Goal: Task Accomplishment & Management: Manage account settings

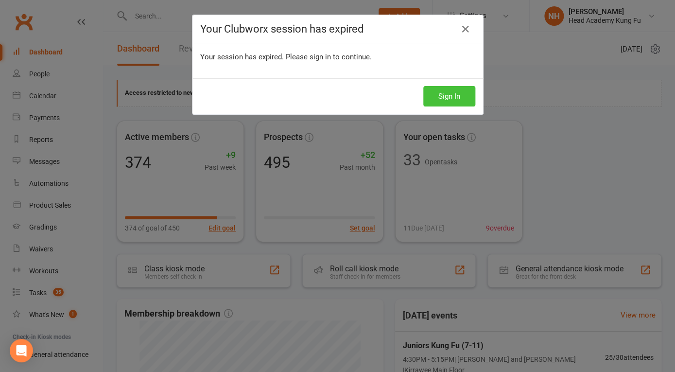
click at [442, 92] on button "Sign In" at bounding box center [449, 96] width 52 height 20
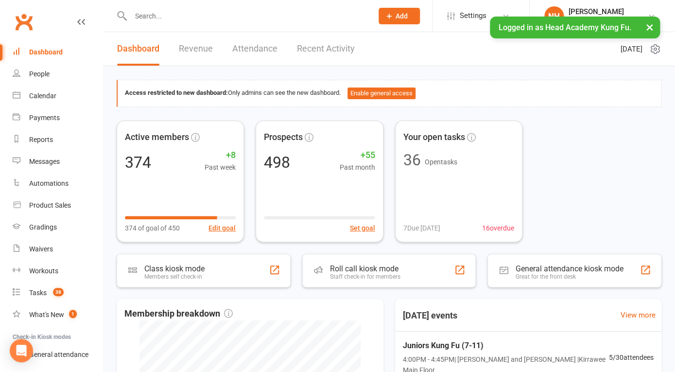
click at [396, 24] on button "Add" at bounding box center [398, 16] width 41 height 17
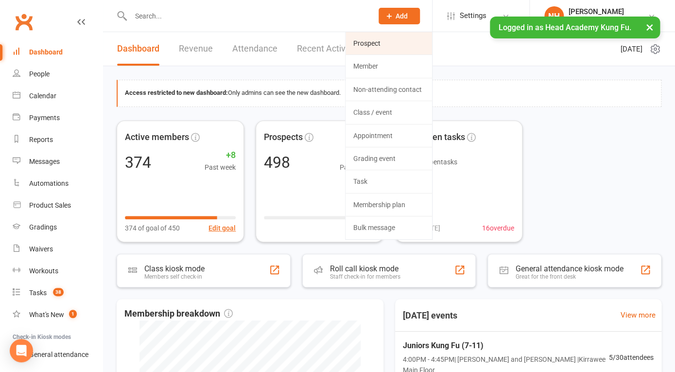
click at [380, 46] on link "Prospect" at bounding box center [388, 43] width 86 height 22
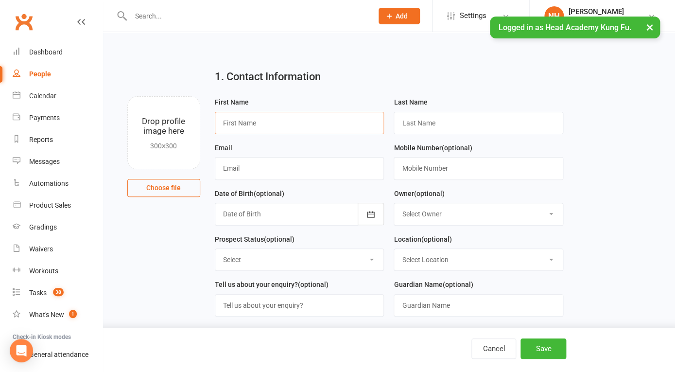
click at [261, 119] on input "text" at bounding box center [299, 123] width 169 height 22
type input "[PERSON_NAME]"
type input "[EMAIL_ADDRESS][DOMAIN_NAME]"
type input "0420903996"
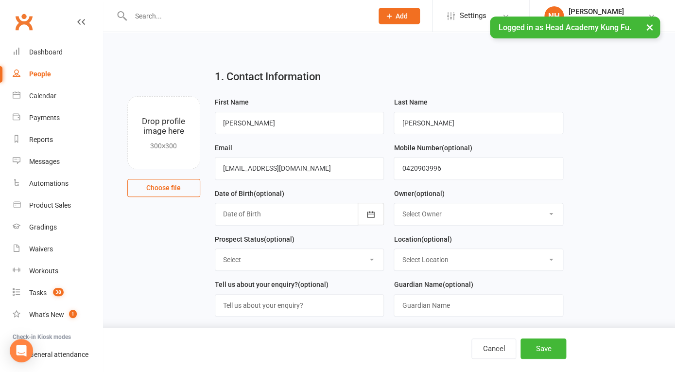
click at [312, 211] on div at bounding box center [299, 214] width 169 height 22
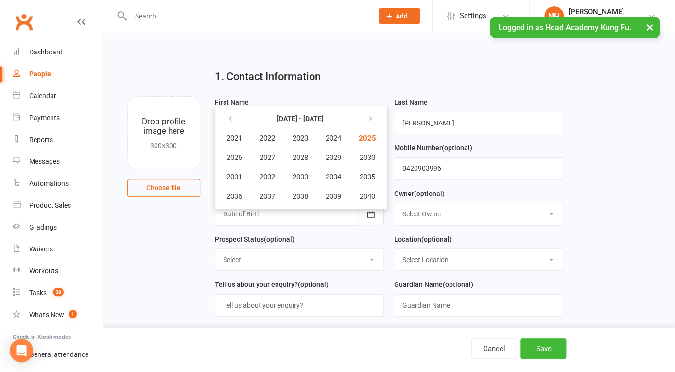
click at [319, 212] on div at bounding box center [299, 214] width 169 height 22
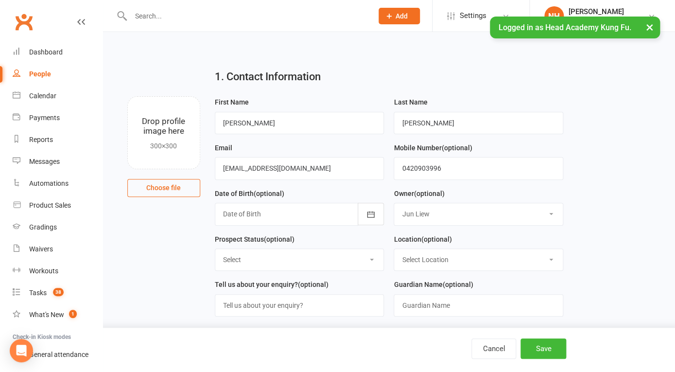
click option "Jun Liew" at bounding box center [0, 0] width 0 height 0
select select "0"
click option "[PERSON_NAME]" at bounding box center [0, 0] width 0 height 0
click at [215, 249] on select "Select Initial Contact Follow-up Call No Contact Follow-up Email No Contact Int…" at bounding box center [299, 259] width 169 height 21
select select "Intro booked"
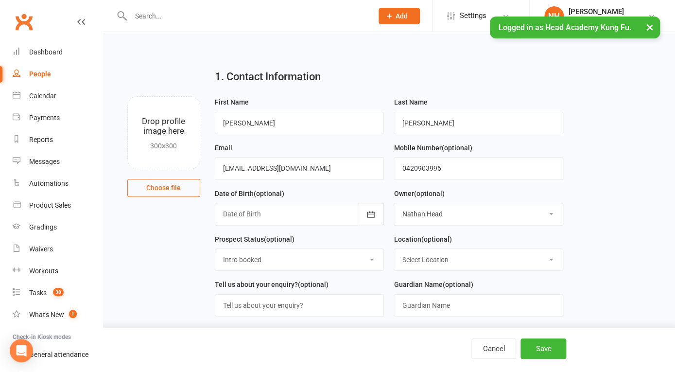
click option "Intro booked" at bounding box center [0, 0] width 0 height 0
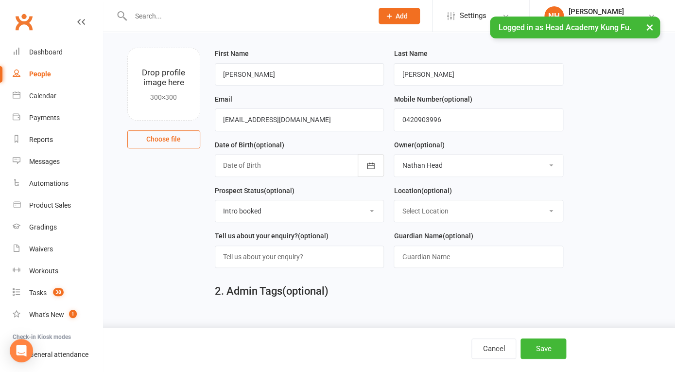
scroll to position [54, 0]
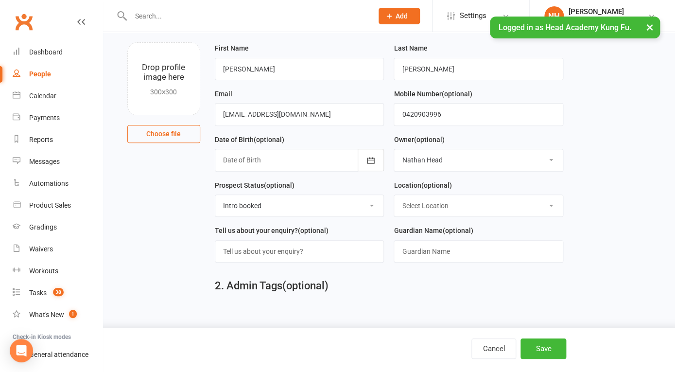
select select "0"
click option "Kirrawee Main Floor" at bounding box center [0, 0] width 0 height 0
select select
click option "Select Location" at bounding box center [0, 0] width 0 height 0
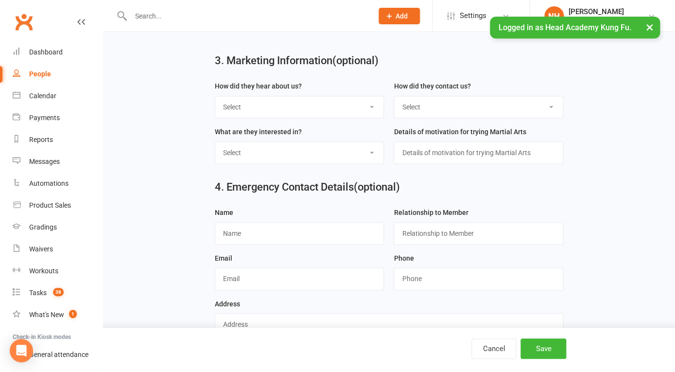
scroll to position [355, 0]
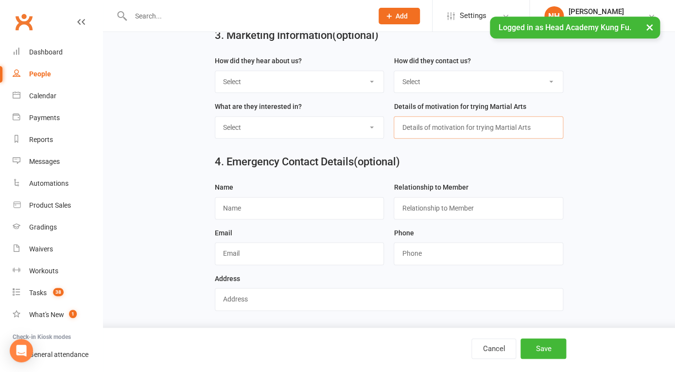
click at [453, 127] on input "text" at bounding box center [477, 127] width 169 height 22
select select "Build Confidence"
click option "Build Confidence" at bounding box center [0, 0] width 0 height 0
click at [546, 345] on button "Save" at bounding box center [543, 348] width 46 height 20
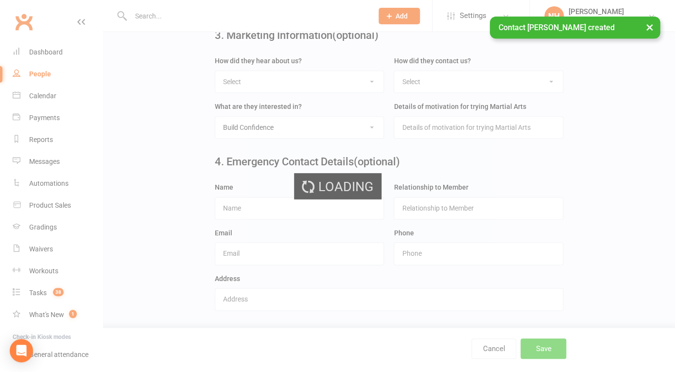
scroll to position [0, 0]
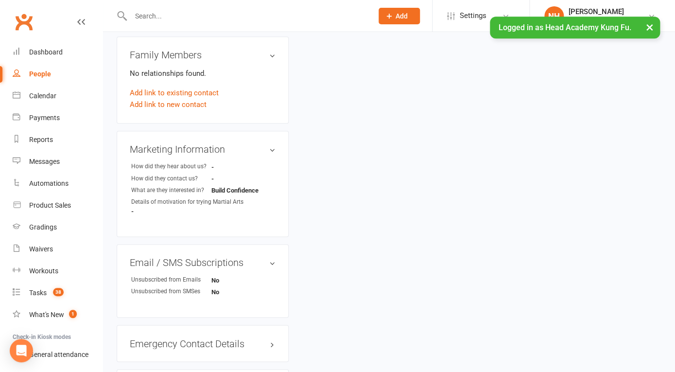
scroll to position [322, 0]
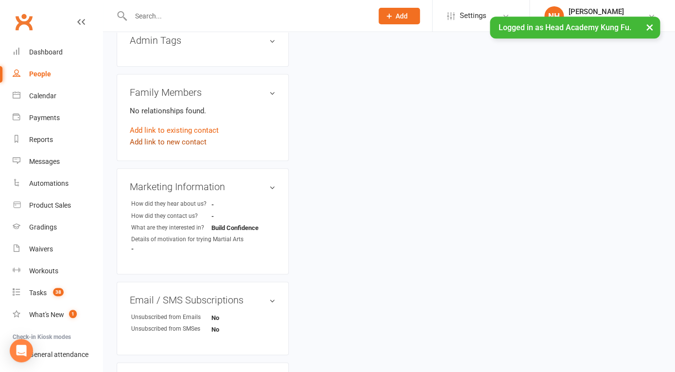
click at [176, 142] on link "Add link to new contact" at bounding box center [168, 142] width 77 height 12
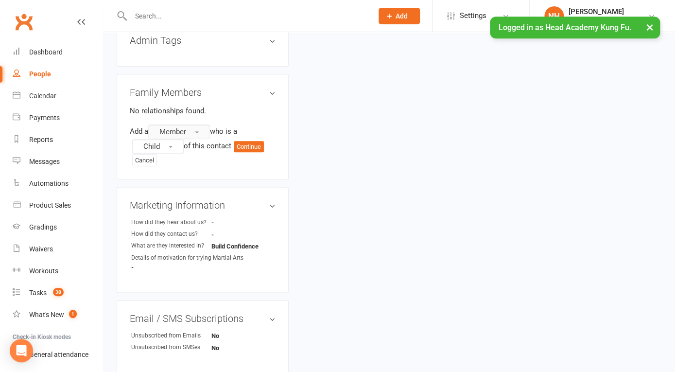
click at [197, 133] on button "Member" at bounding box center [179, 131] width 62 height 15
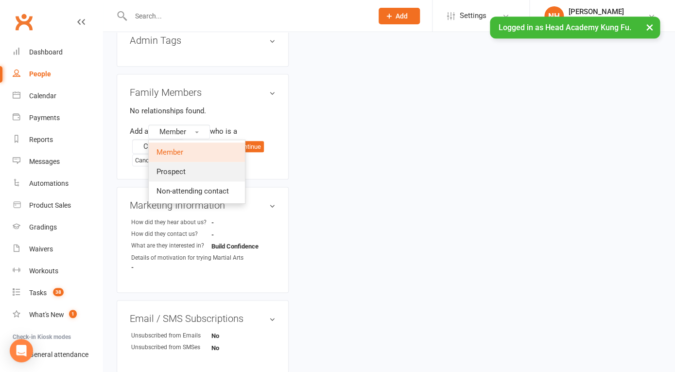
click at [192, 169] on link "Prospect" at bounding box center [197, 171] width 96 height 19
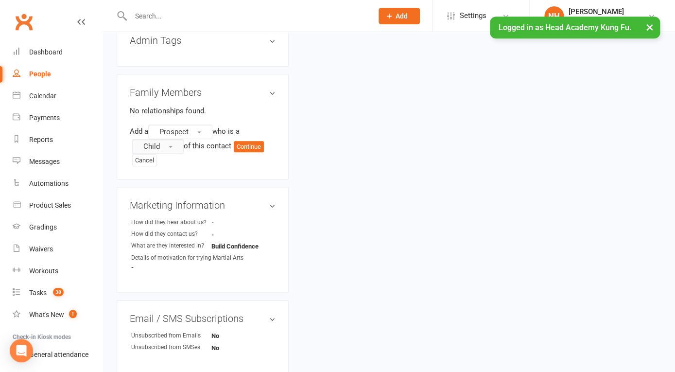
click at [172, 148] on span "button" at bounding box center [171, 147] width 4 height 2
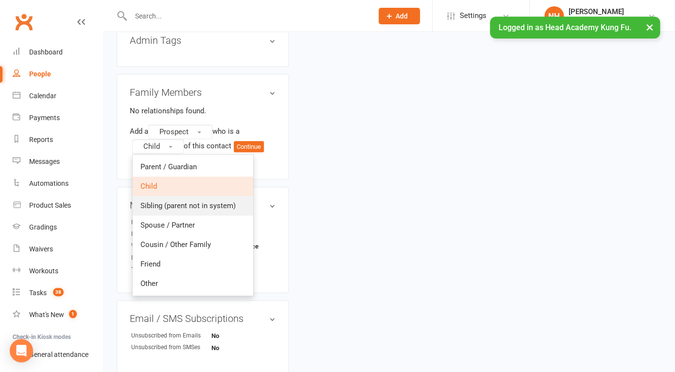
click at [178, 202] on span "Sibling (parent not in system)" at bounding box center [187, 205] width 95 height 9
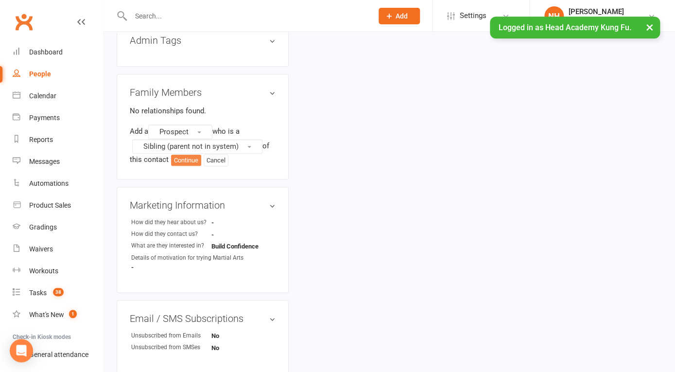
click at [186, 158] on button "Continue" at bounding box center [186, 160] width 30 height 12
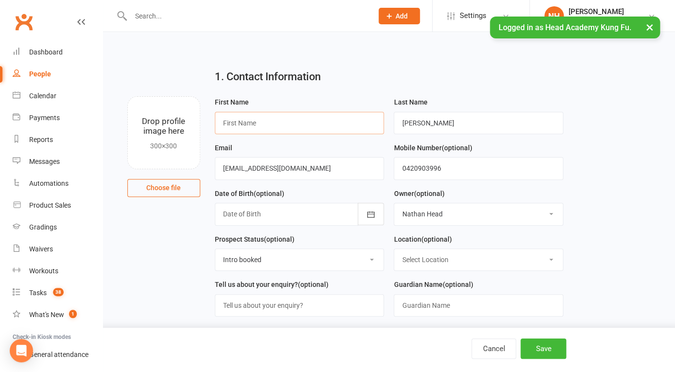
click at [266, 133] on input "text" at bounding box center [299, 123] width 169 height 22
type input "Balin"
click at [308, 233] on div "Prospect Status (optional) Select Initial Contact Follow-up Call No Contact Fol…" at bounding box center [299, 252] width 169 height 38
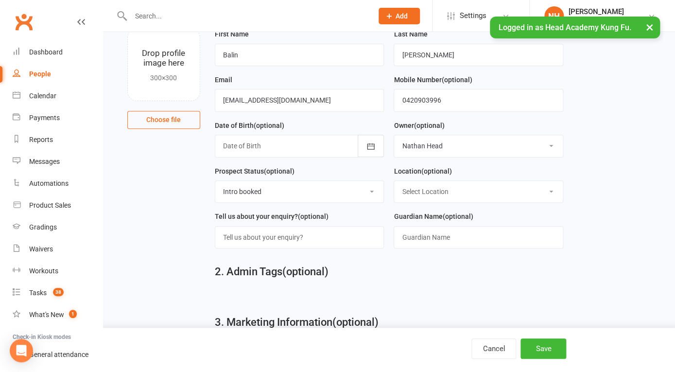
scroll to position [69, 0]
click at [306, 240] on input "text" at bounding box center [299, 236] width 169 height 22
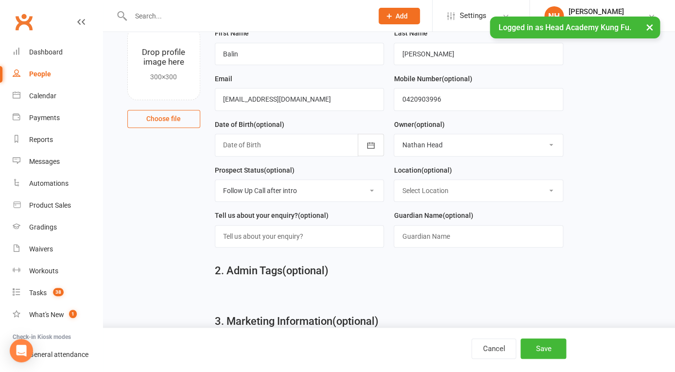
click option "Follow Up Call after intro" at bounding box center [0, 0] width 0 height 0
select select "Intro booked"
click option "Intro booked" at bounding box center [0, 0] width 0 height 0
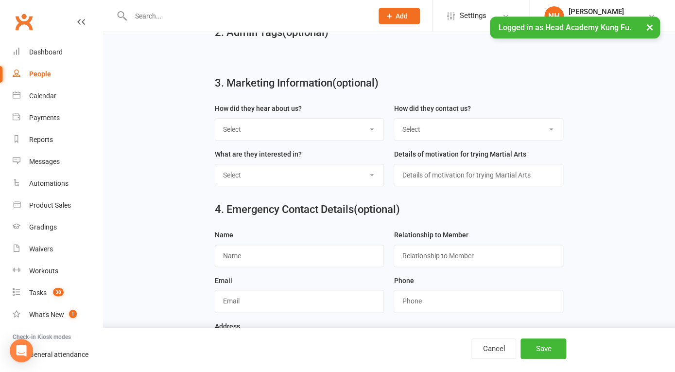
scroll to position [310, 0]
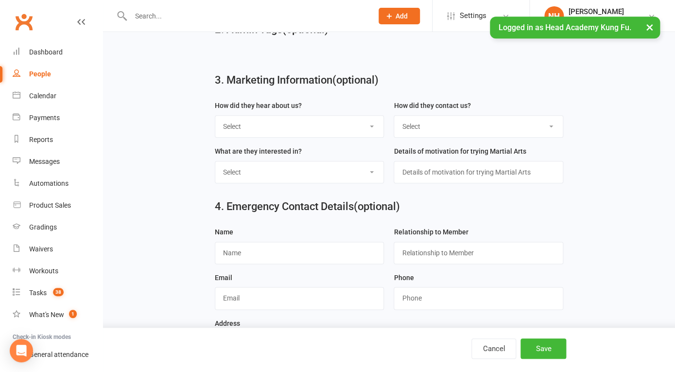
select select "Focus and Discipline"
click option "Focus and Discipline" at bounding box center [0, 0] width 0 height 0
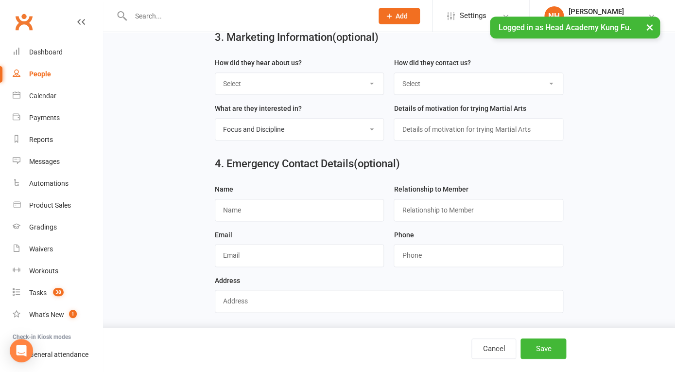
scroll to position [355, 0]
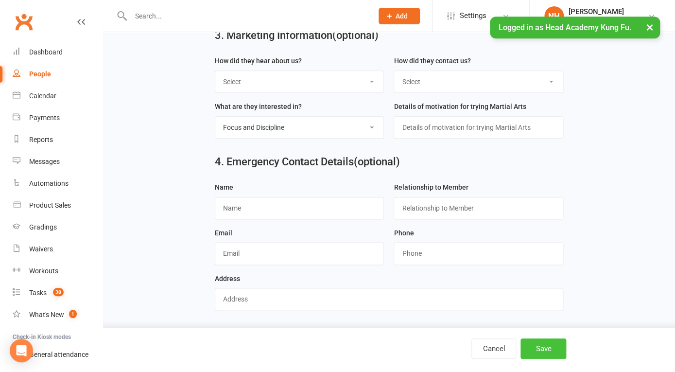
click at [543, 350] on button "Save" at bounding box center [543, 348] width 46 height 20
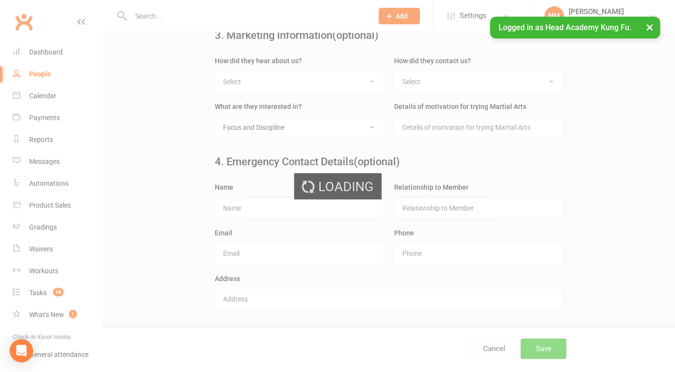
scroll to position [0, 0]
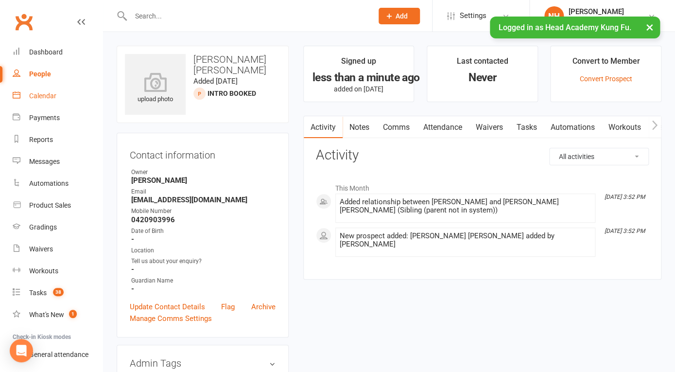
click at [42, 98] on div "Calendar" at bounding box center [42, 96] width 27 height 8
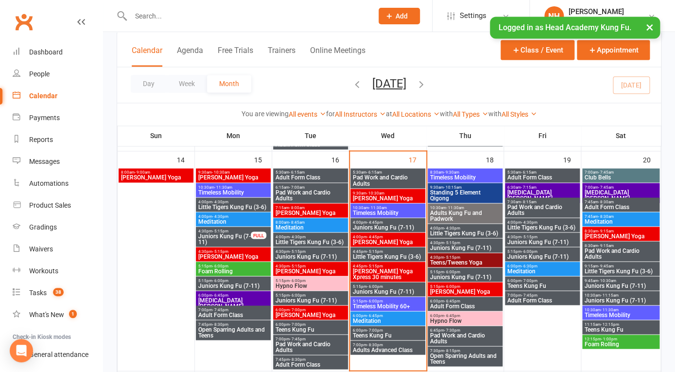
scroll to position [493, 0]
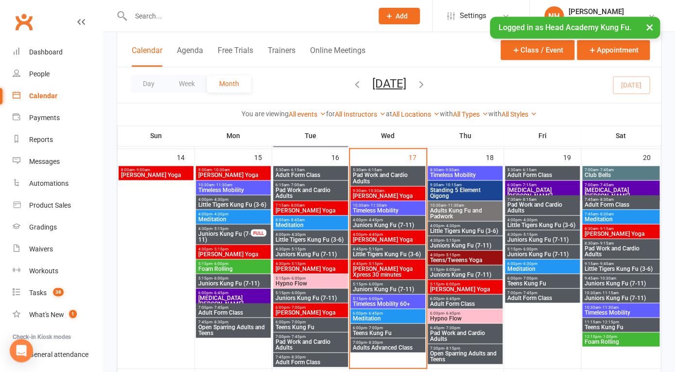
click at [390, 270] on span "Nei Dan Yoga Xpress 30 minutes" at bounding box center [387, 271] width 71 height 12
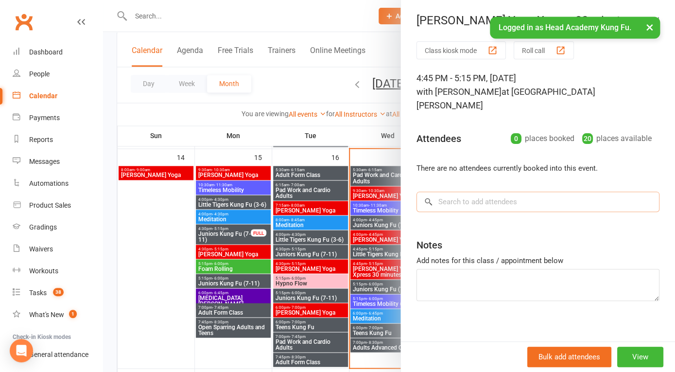
click at [454, 191] on input "search" at bounding box center [537, 201] width 243 height 20
click at [652, 19] on button "×" at bounding box center [649, 27] width 17 height 21
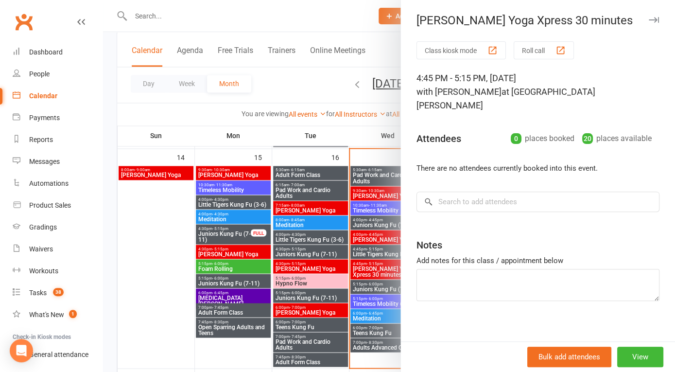
click at [652, 21] on icon "button" at bounding box center [653, 20] width 10 height 6
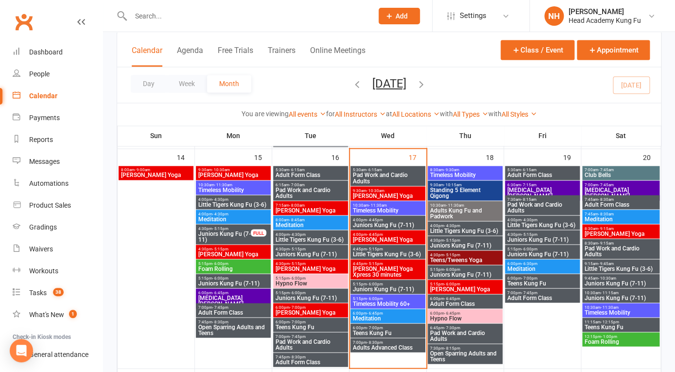
click at [381, 285] on span "- 6:00pm" at bounding box center [375, 283] width 16 height 4
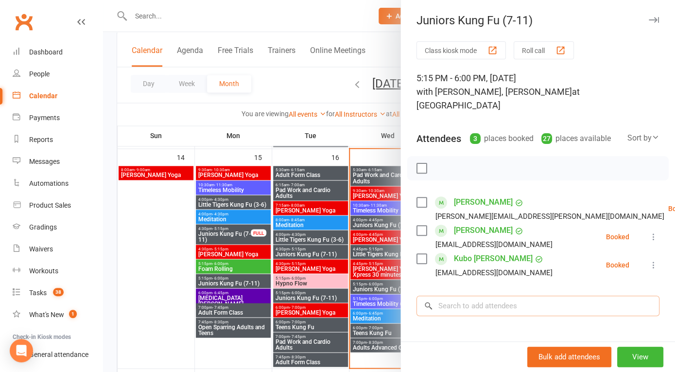
click at [469, 295] on input "search" at bounding box center [537, 305] width 243 height 20
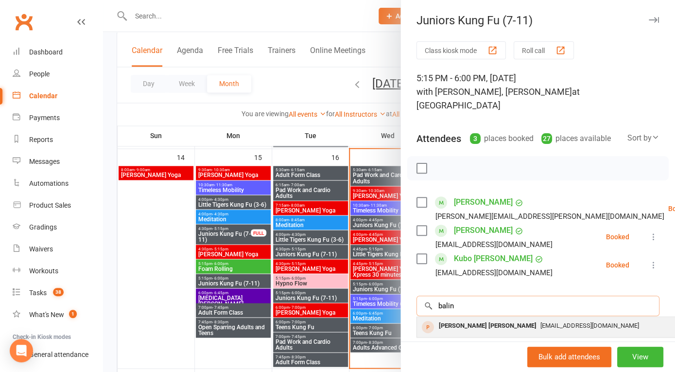
type input "balin"
click at [483, 319] on div "lisawolfenden@hotmail.com" at bounding box center [562, 326] width 283 height 14
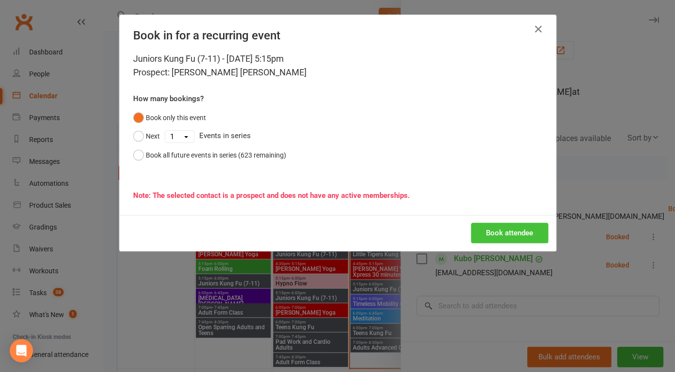
click at [518, 229] on button "Book attendee" at bounding box center [509, 232] width 77 height 20
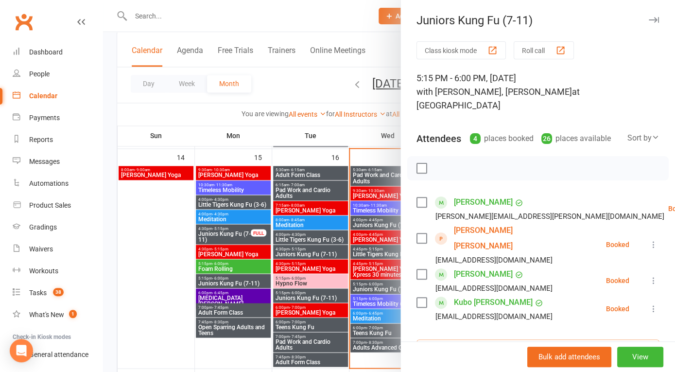
click at [467, 339] on input "search" at bounding box center [537, 349] width 243 height 20
type input "ashon h"
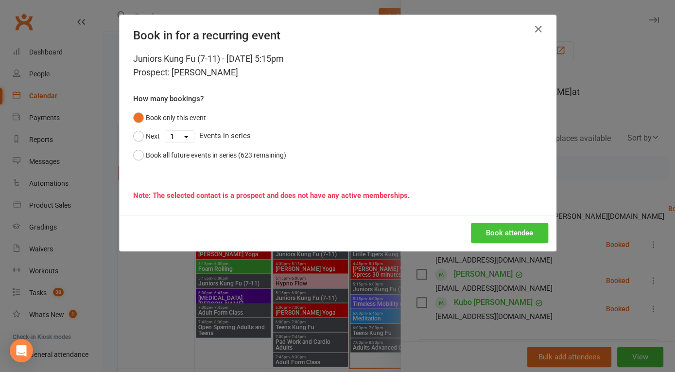
click at [513, 230] on button "Book attendee" at bounding box center [509, 232] width 77 height 20
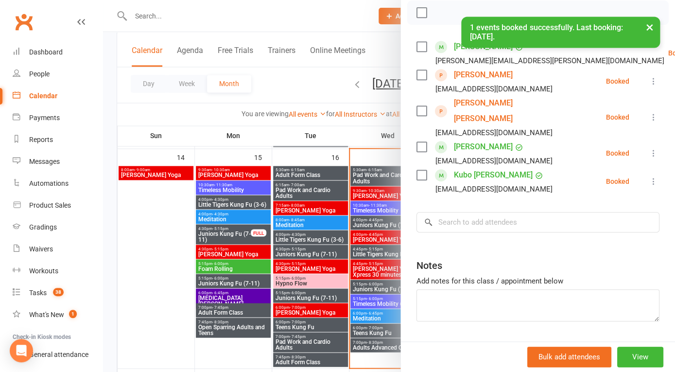
scroll to position [0, 0]
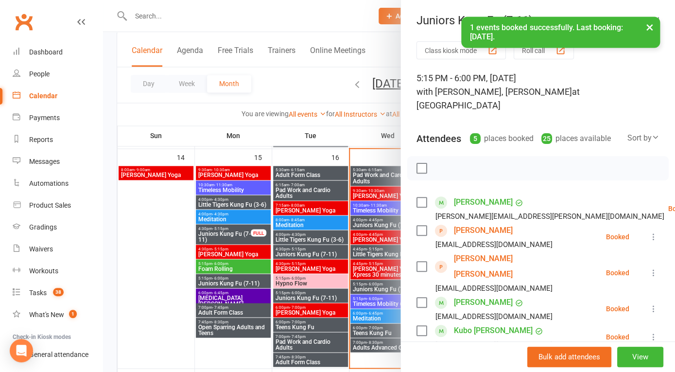
click at [648, 25] on button "×" at bounding box center [649, 27] width 17 height 21
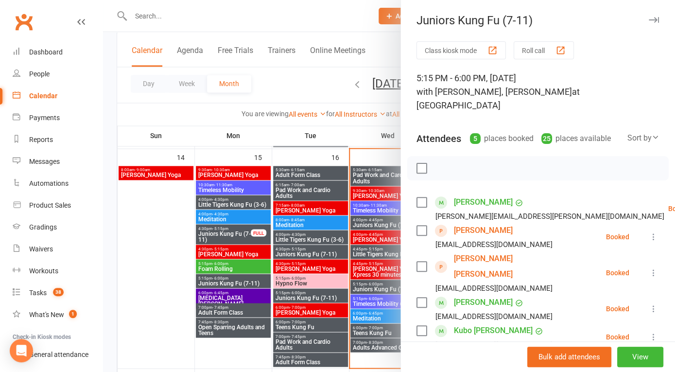
click at [654, 17] on button "button" at bounding box center [653, 20] width 12 height 12
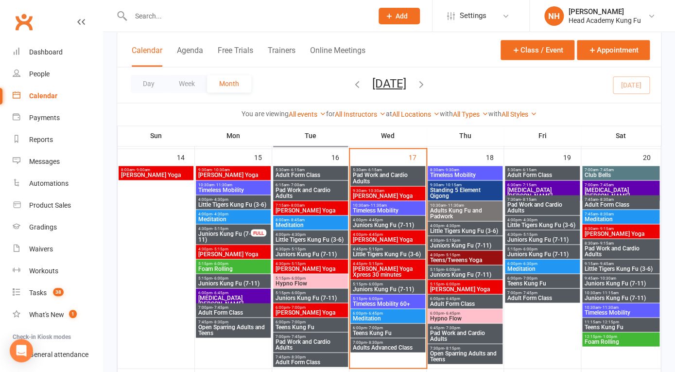
click at [173, 13] on input "text" at bounding box center [247, 16] width 238 height 14
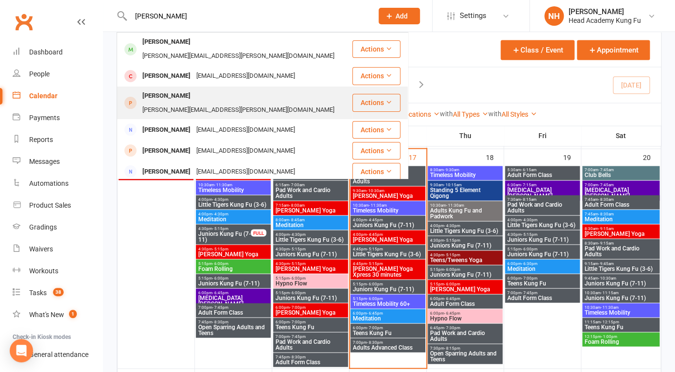
type input "rita"
click at [170, 89] on div "Rita Oldridge" at bounding box center [166, 96] width 54 height 14
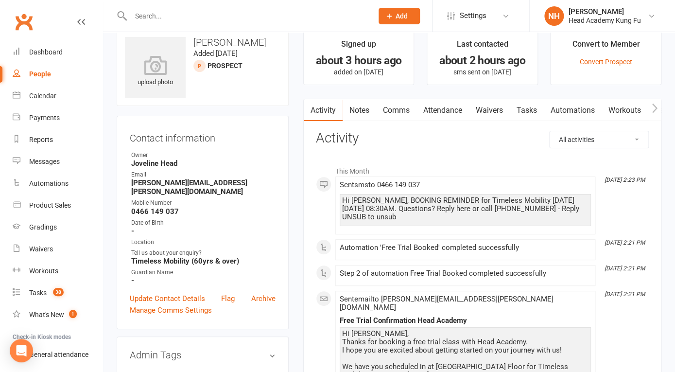
scroll to position [21, 0]
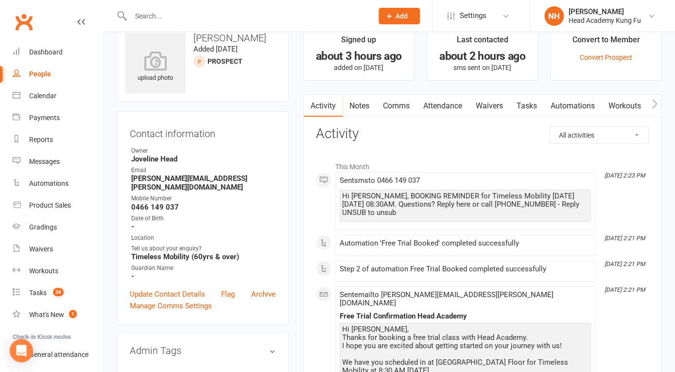
click at [184, 12] on input "text" at bounding box center [247, 16] width 238 height 14
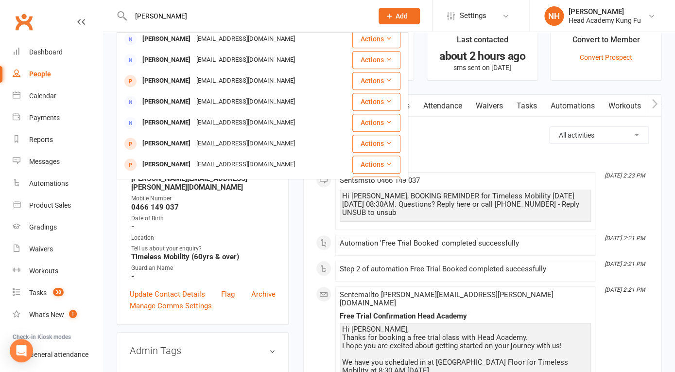
scroll to position [245, 0]
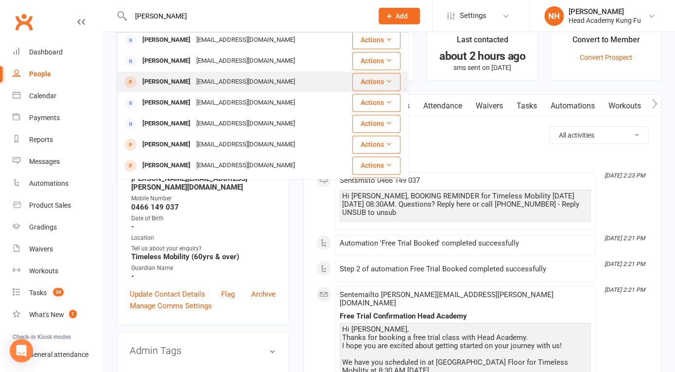
type input "katie"
click at [176, 75] on div "Katie Whitehorn" at bounding box center [166, 82] width 54 height 14
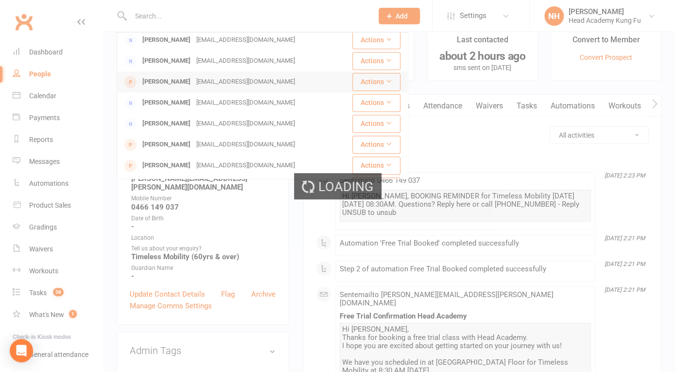
scroll to position [0, 0]
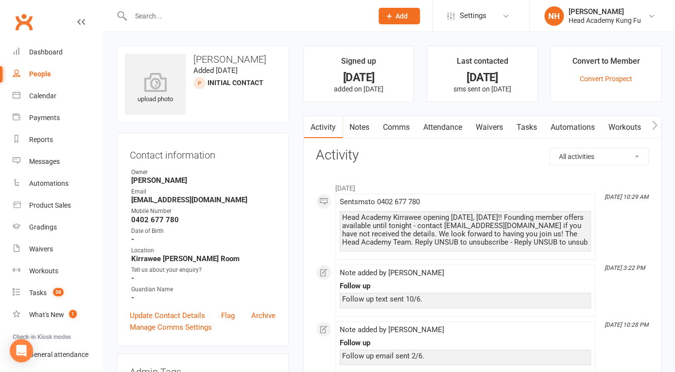
click at [520, 123] on link "Tasks" at bounding box center [526, 127] width 34 height 22
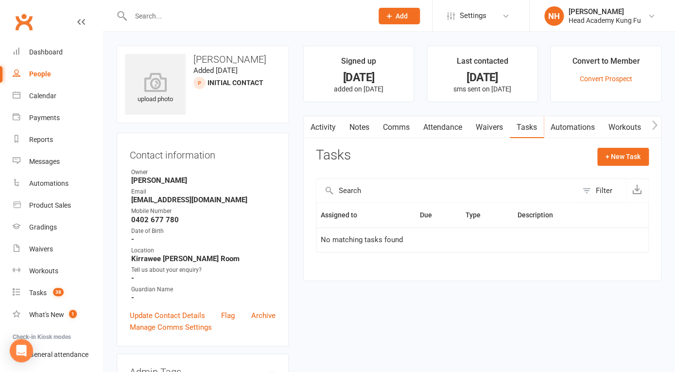
click at [399, 128] on link "Comms" at bounding box center [396, 127] width 40 height 22
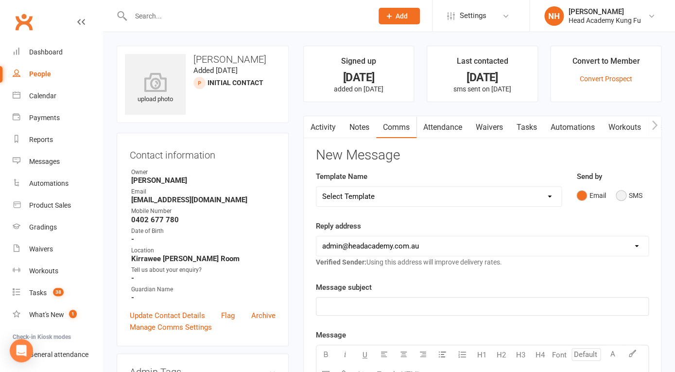
click at [623, 194] on button "SMS" at bounding box center [628, 195] width 26 height 18
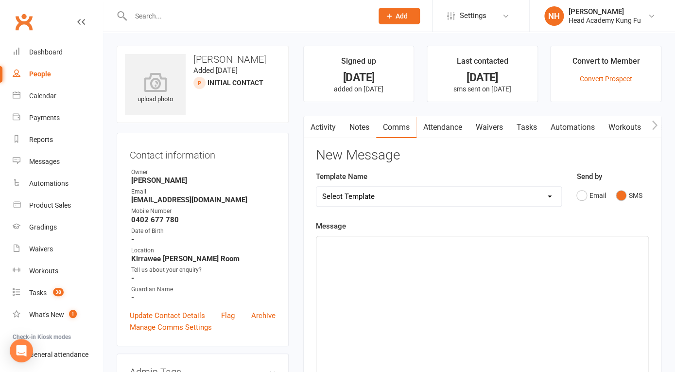
click at [371, 235] on div "Message ﻿ 0 chars (approx. 1 messages), 650 chars remaining. Sent this month: 5…" at bounding box center [482, 373] width 333 height 307
click at [341, 241] on p "﻿" at bounding box center [482, 245] width 320 height 12
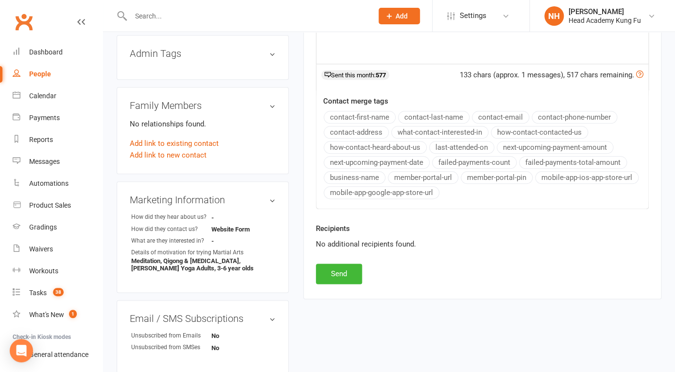
scroll to position [320, 0]
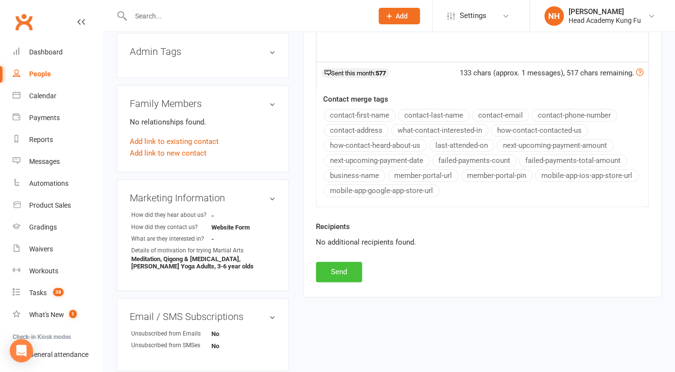
click at [333, 267] on button "Send" at bounding box center [339, 271] width 46 height 20
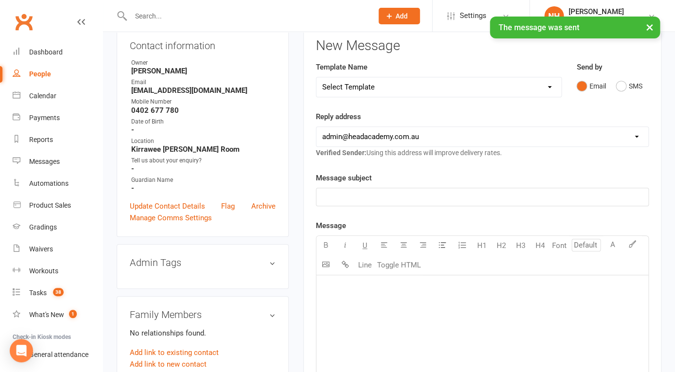
scroll to position [0, 0]
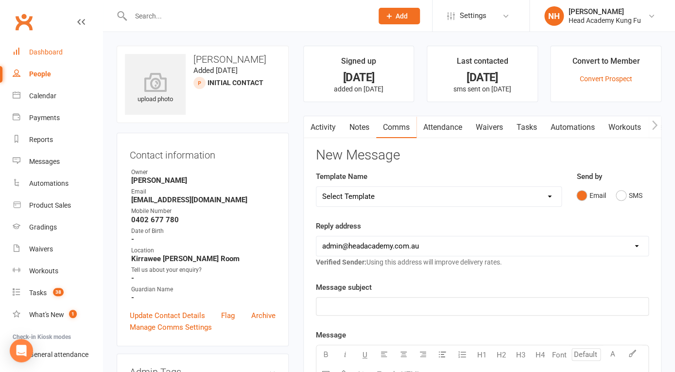
click at [44, 51] on div "Dashboard" at bounding box center [46, 52] width 34 height 8
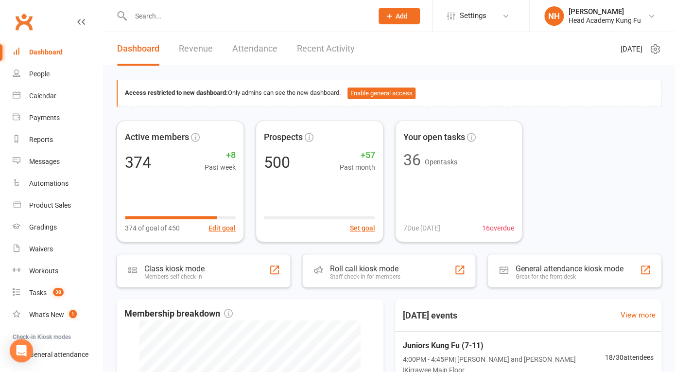
click at [190, 14] on input "text" at bounding box center [247, 16] width 238 height 14
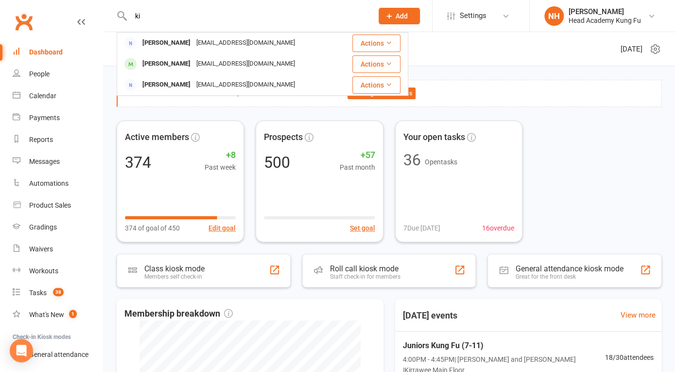
type input "k"
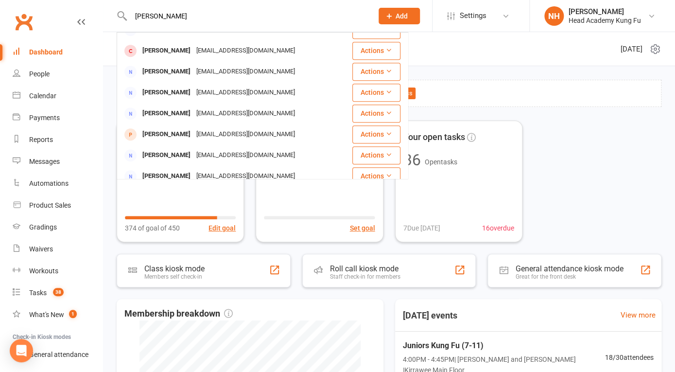
scroll to position [195, 0]
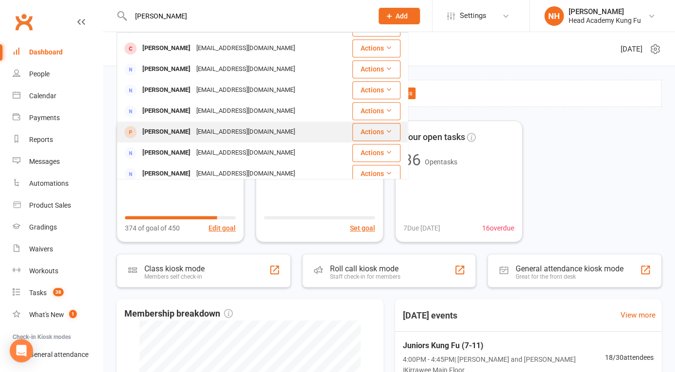
type input "katie"
click at [187, 125] on div "Katie Whitehorn" at bounding box center [166, 132] width 54 height 14
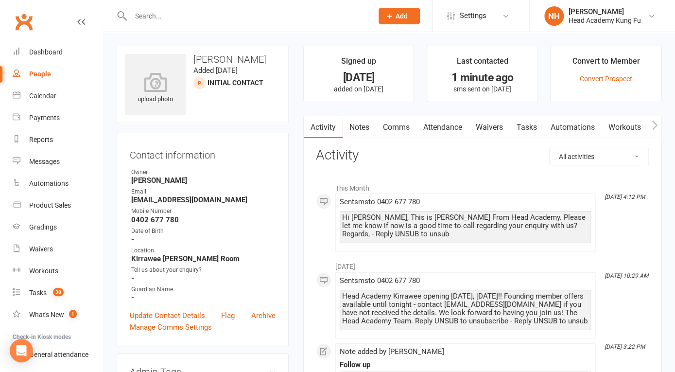
click at [533, 126] on link "Tasks" at bounding box center [526, 127] width 34 height 22
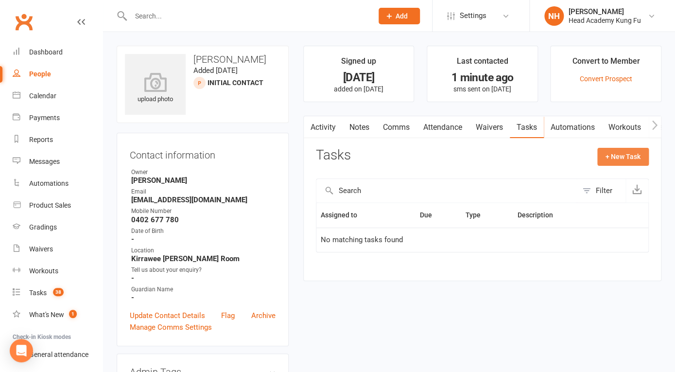
click at [637, 155] on button "+ New Task" at bounding box center [622, 156] width 51 height 17
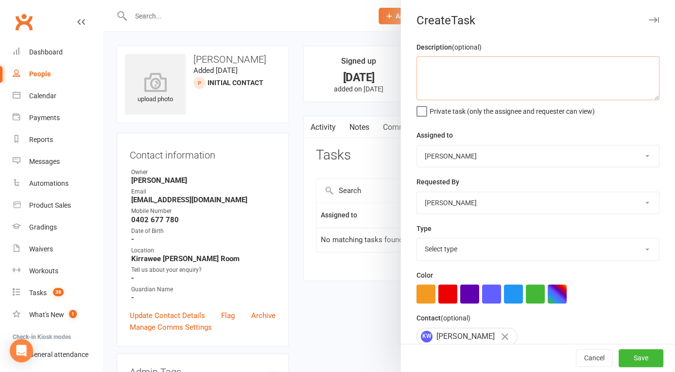
click at [456, 76] on textarea at bounding box center [537, 78] width 243 height 44
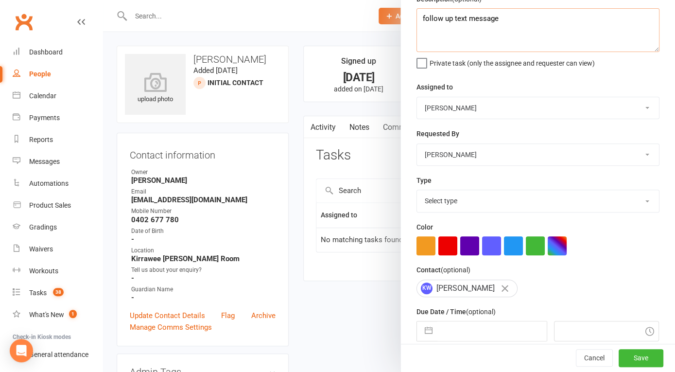
scroll to position [50, 0]
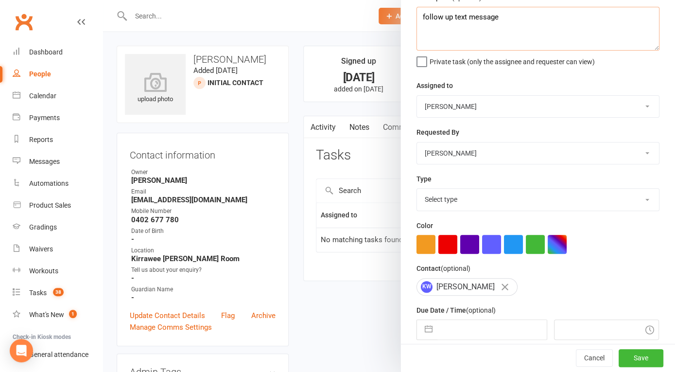
type textarea "follow up text message"
select select "14820"
click option "Phone call" at bounding box center [0, 0] width 0 height 0
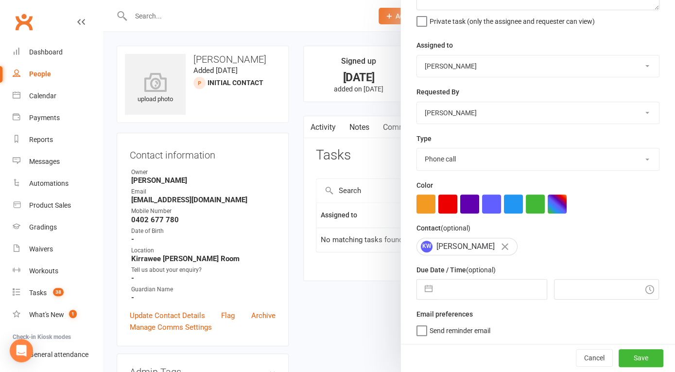
click at [435, 279] on div "Navigate forward to interact with the calendar and select a date. Press the que…" at bounding box center [481, 289] width 131 height 20
click at [435, 286] on button "button" at bounding box center [428, 288] width 17 height 19
select select "7"
select select "2025"
select select "8"
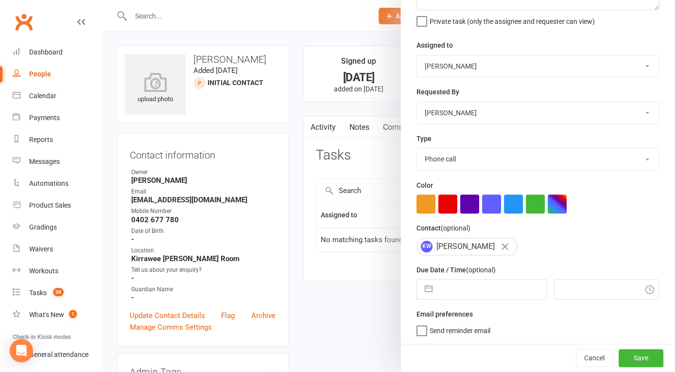
select select "2025"
select select "9"
select select "2025"
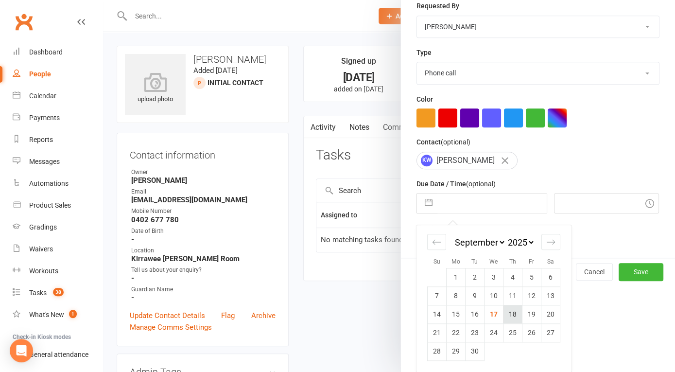
click at [510, 315] on td "18" at bounding box center [512, 314] width 19 height 18
type input "18 Sep 2025"
type input "4:15pm"
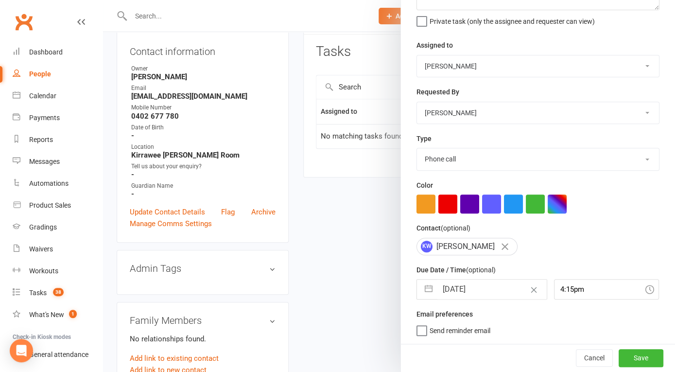
scroll to position [112, 0]
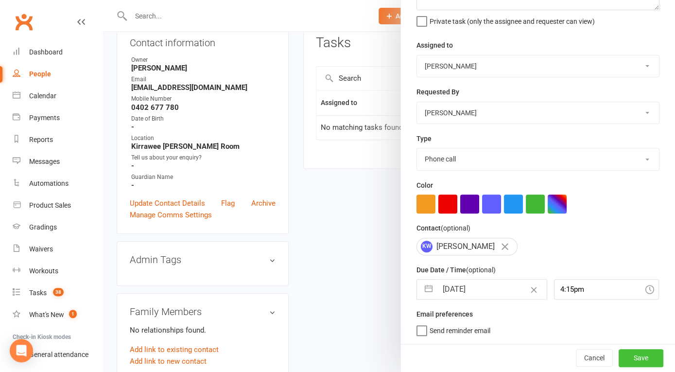
click at [642, 363] on button "Save" at bounding box center [640, 357] width 45 height 17
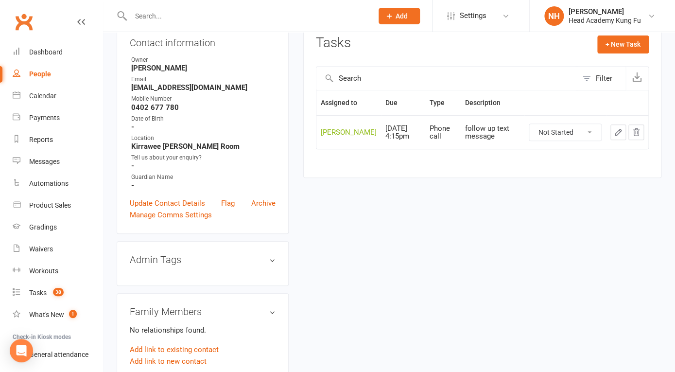
click at [203, 18] on input "text" at bounding box center [247, 16] width 238 height 14
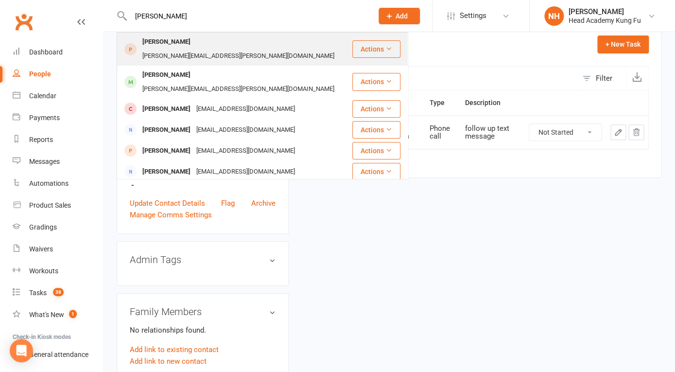
type input "rita old"
click at [210, 49] on div "rita.oldridge@gmail.com" at bounding box center [238, 56] width 198 height 14
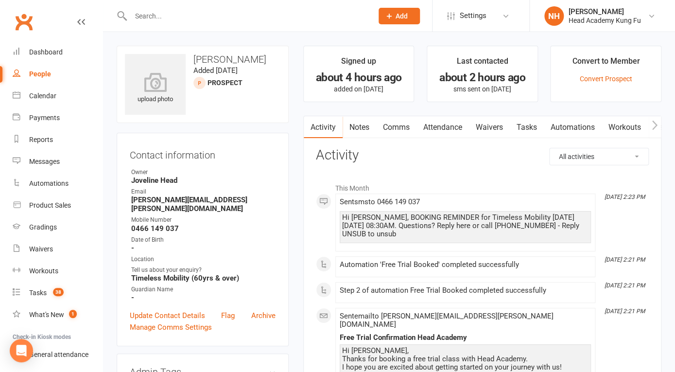
click at [536, 123] on link "Tasks" at bounding box center [526, 127] width 34 height 22
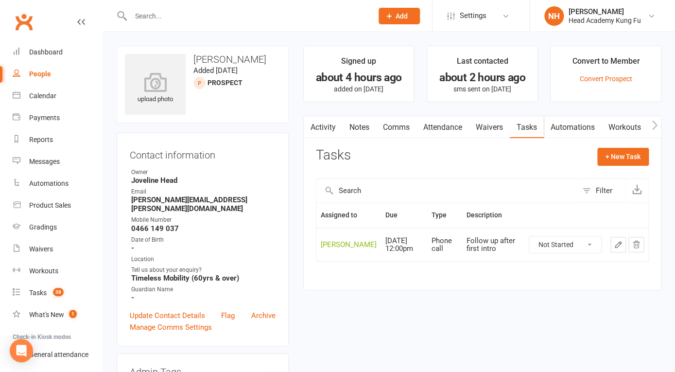
click at [207, 23] on div at bounding box center [241, 16] width 249 height 32
click at [206, 21] on input "text" at bounding box center [247, 16] width 238 height 14
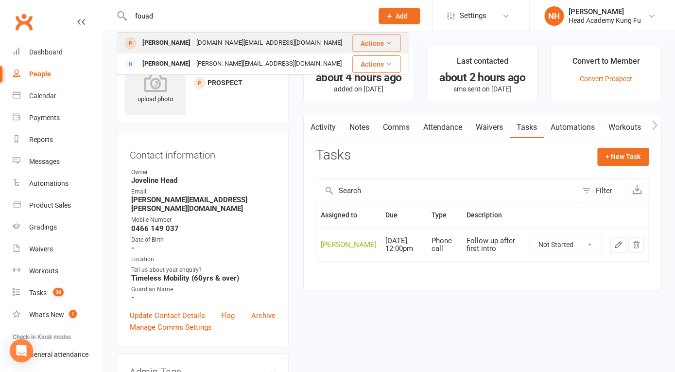
type input "fouad"
click at [199, 41] on div "eegroup.fr@gmail.com" at bounding box center [269, 43] width 152 height 14
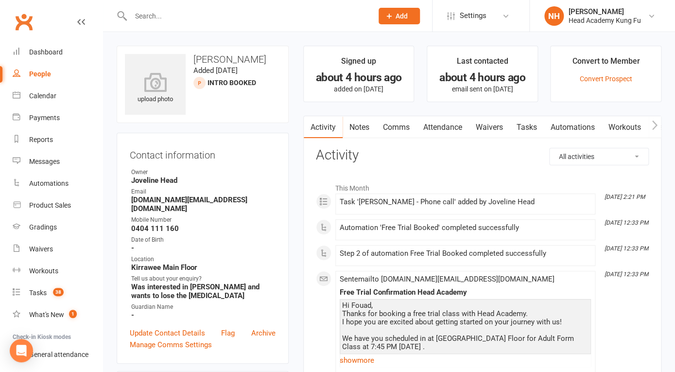
click at [527, 127] on link "Tasks" at bounding box center [526, 127] width 34 height 22
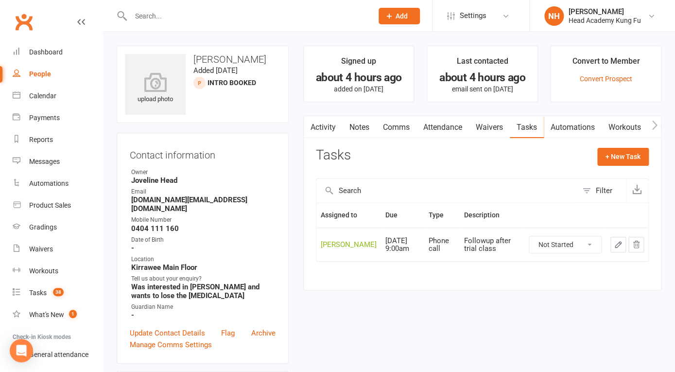
click at [444, 131] on link "Attendance" at bounding box center [442, 127] width 52 height 22
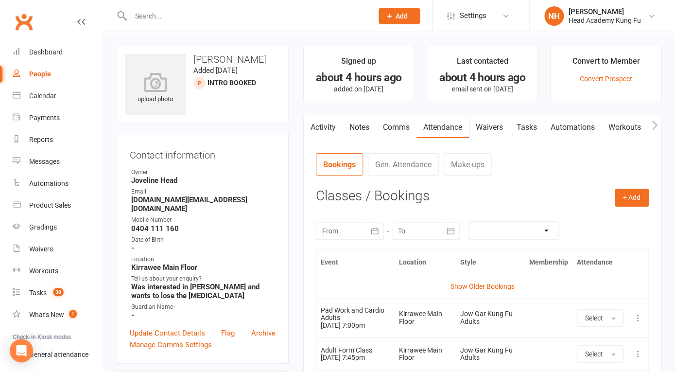
click at [170, 16] on input "text" at bounding box center [247, 16] width 238 height 14
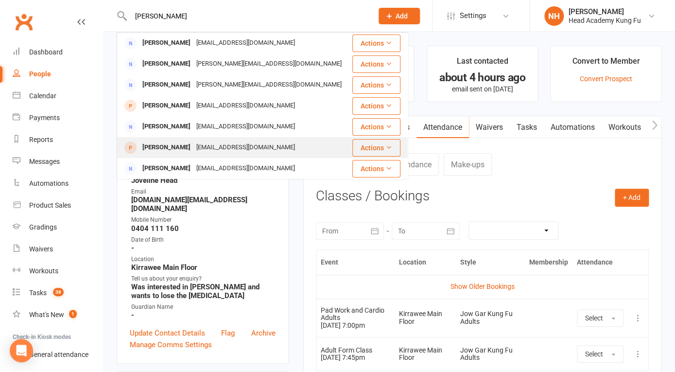
type input "amanda"
click at [183, 143] on div "Amanda Toikka" at bounding box center [166, 147] width 54 height 14
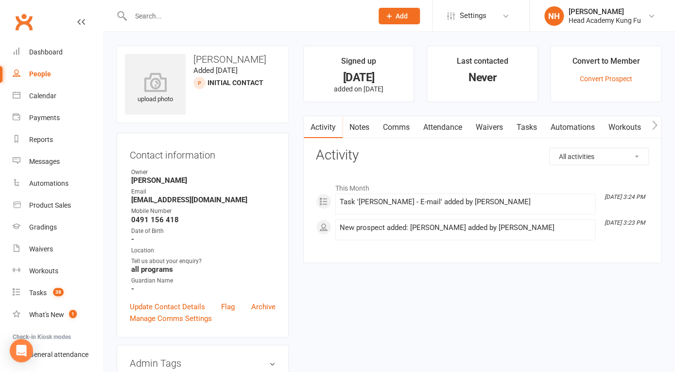
click at [526, 122] on link "Tasks" at bounding box center [526, 127] width 34 height 22
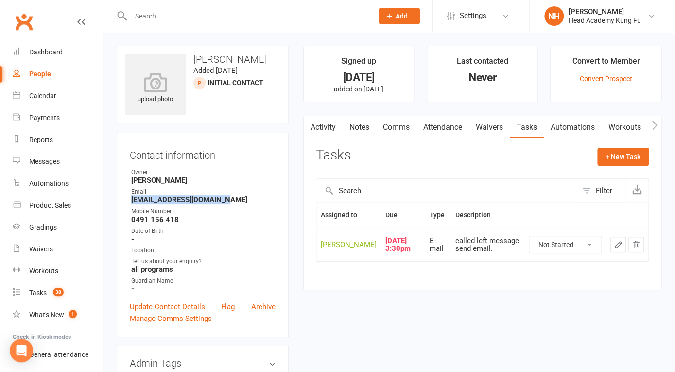
drag, startPoint x: 133, startPoint y: 201, endPoint x: 220, endPoint y: 197, distance: 87.0
click at [220, 197] on strong "atoikka@scopeaust.org.au" at bounding box center [203, 199] width 144 height 9
copy strong "atoikka@scopeaust.org.au"
click at [152, 17] on input "text" at bounding box center [247, 16] width 238 height 14
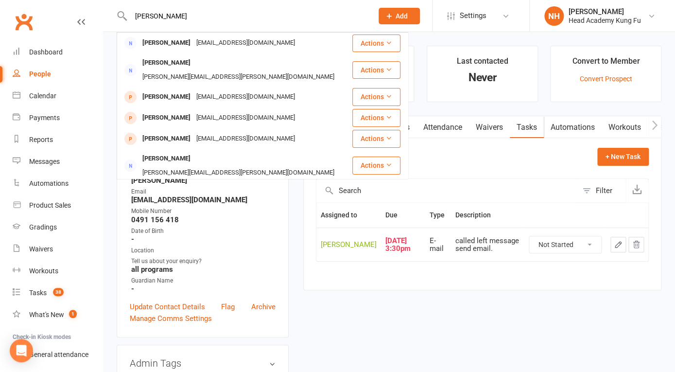
drag, startPoint x: 187, startPoint y: 19, endPoint x: 107, endPoint y: 13, distance: 80.4
click at [128, 13] on input "[PERSON_NAME]" at bounding box center [247, 16] width 238 height 14
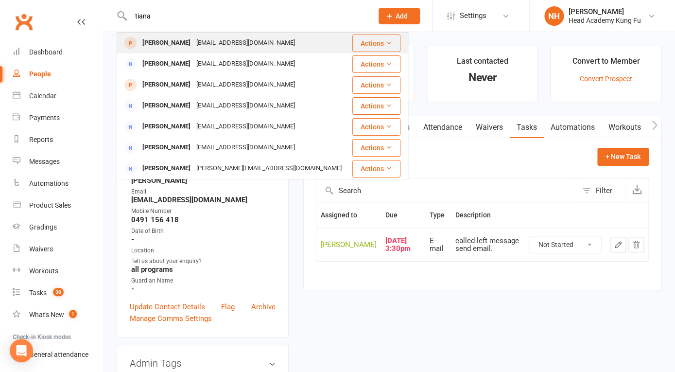
type input "tiana"
click at [172, 45] on div "Tiana Savignano" at bounding box center [166, 43] width 54 height 14
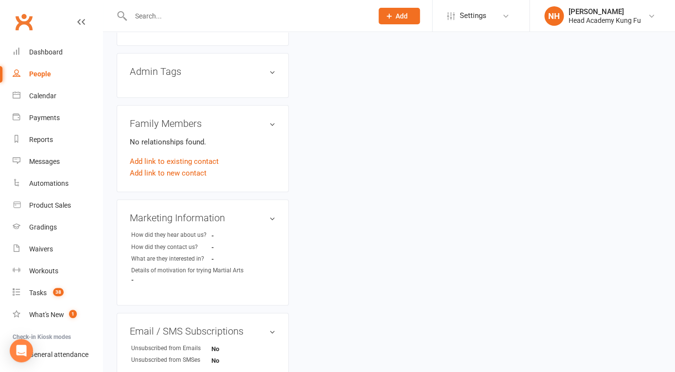
scroll to position [305, 0]
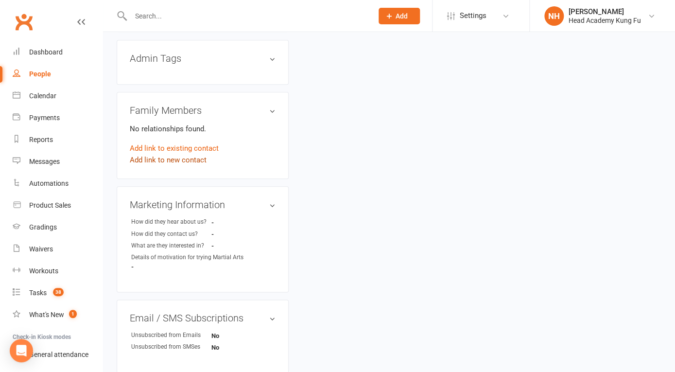
click at [175, 159] on link "Add link to new contact" at bounding box center [168, 160] width 77 height 12
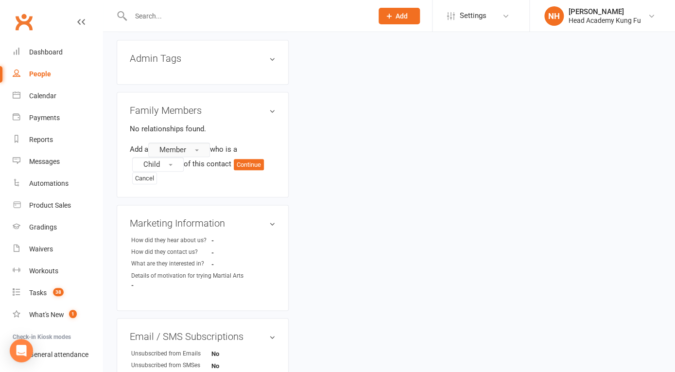
click at [195, 151] on button "Member" at bounding box center [179, 149] width 62 height 15
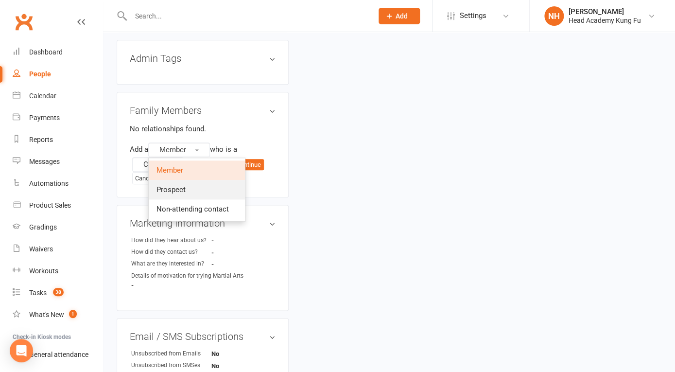
click at [192, 193] on link "Prospect" at bounding box center [197, 189] width 96 height 19
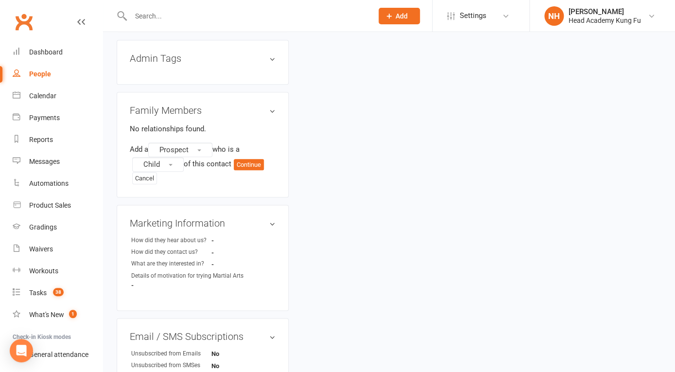
click at [251, 171] on div "Add a Prospect who is a Child of this contact Continue Cancel" at bounding box center [203, 163] width 146 height 42
click at [255, 160] on button "Continue" at bounding box center [249, 165] width 30 height 12
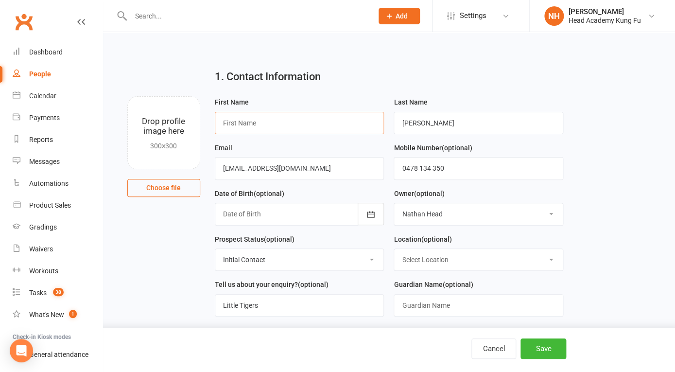
click at [264, 122] on input "text" at bounding box center [299, 123] width 169 height 22
type input "Alayna"
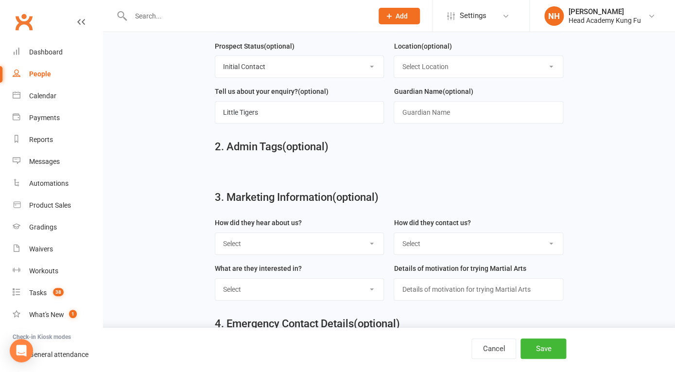
scroll to position [195, 0]
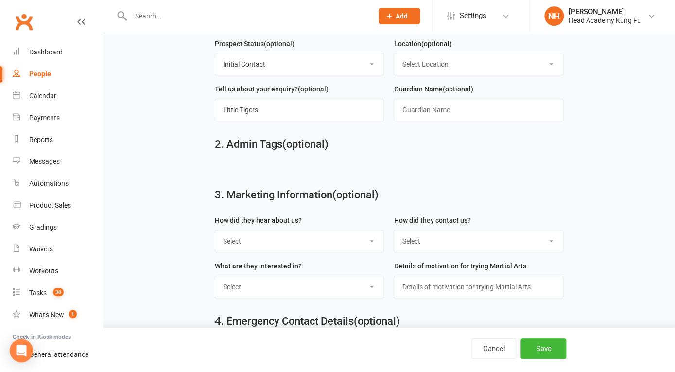
click at [215, 230] on select "Select Google or web Search Through A Friend Non Member Poster Walk by Location…" at bounding box center [299, 240] width 169 height 21
select select "Website Form"
click option "Website Form" at bounding box center [0, 0] width 0 height 0
click at [215, 230] on select "Select Google or web Search Through A Friend Non Member Poster Walk by Location…" at bounding box center [299, 240] width 169 height 21
select select "Google or web Search"
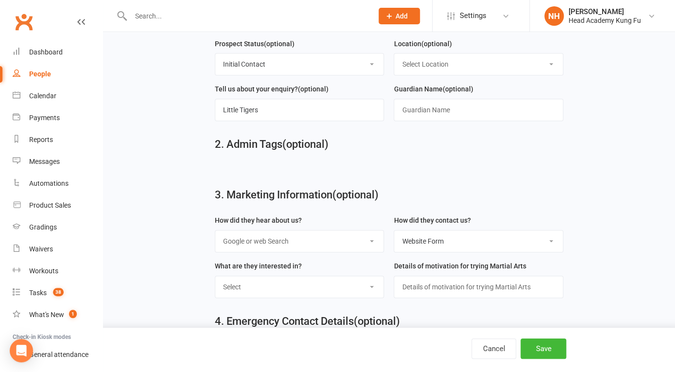
click option "Google or web Search" at bounding box center [0, 0] width 0 height 0
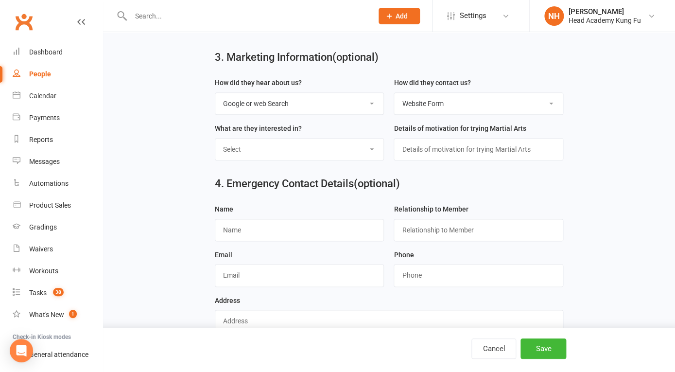
scroll to position [355, 0]
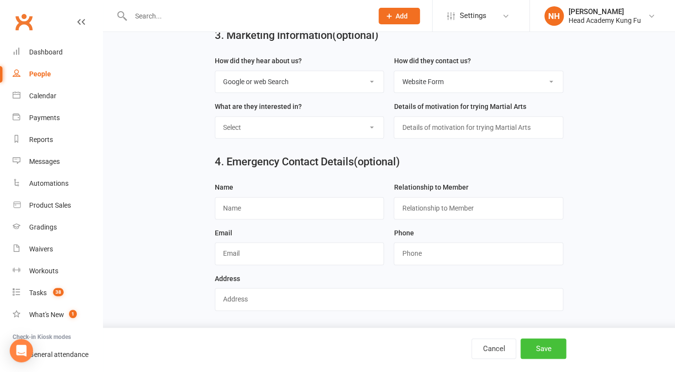
click at [545, 351] on button "Save" at bounding box center [543, 348] width 46 height 20
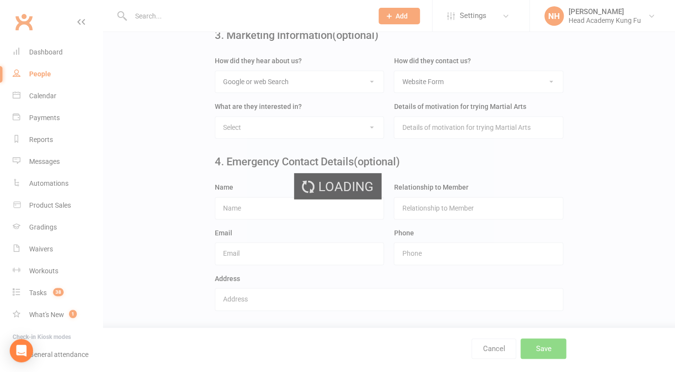
scroll to position [0, 0]
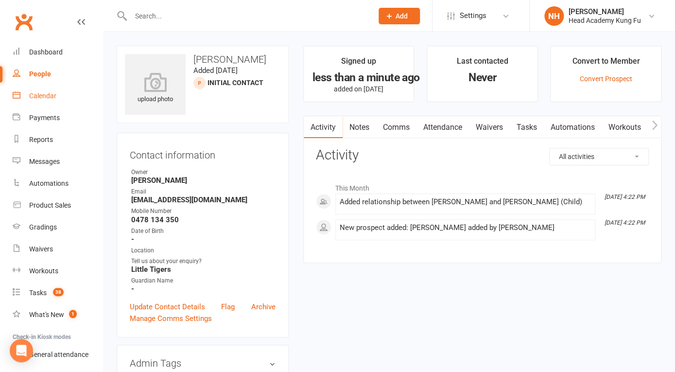
click at [48, 99] on div "Calendar" at bounding box center [42, 96] width 27 height 8
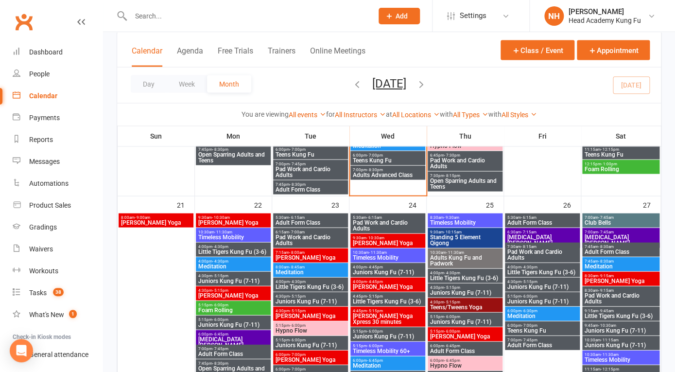
scroll to position [666, 0]
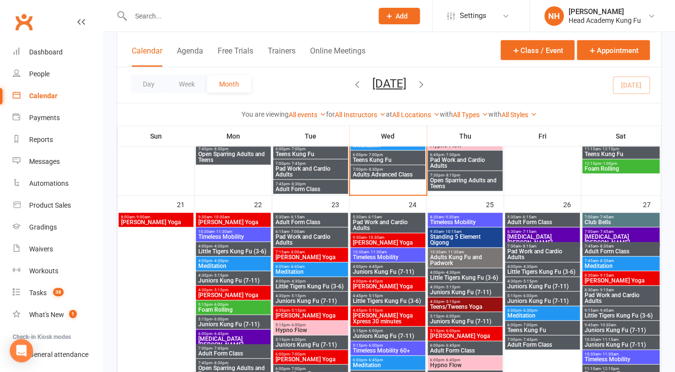
click at [237, 253] on span "Little Tigers Kung Fu (3-6)" at bounding box center [233, 251] width 71 height 6
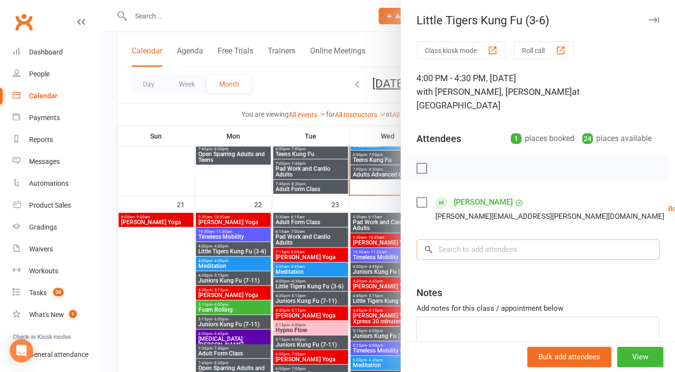
click at [465, 240] on input "search" at bounding box center [537, 249] width 243 height 20
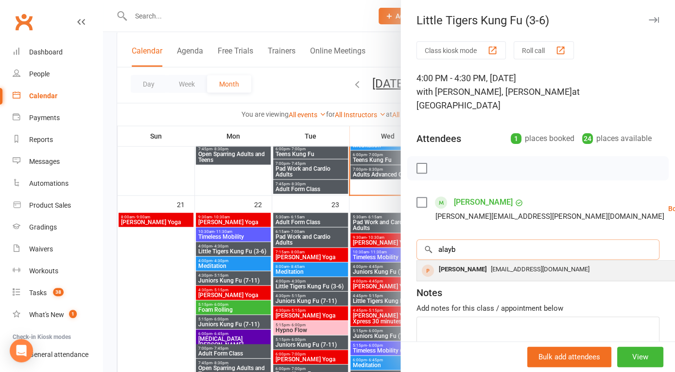
type input "alayb"
click at [491, 262] on div "Alayna Savignano" at bounding box center [463, 269] width 56 height 14
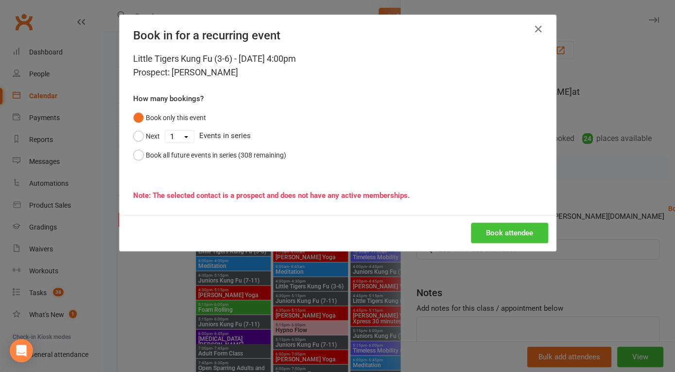
click at [504, 229] on button "Book attendee" at bounding box center [509, 232] width 77 height 20
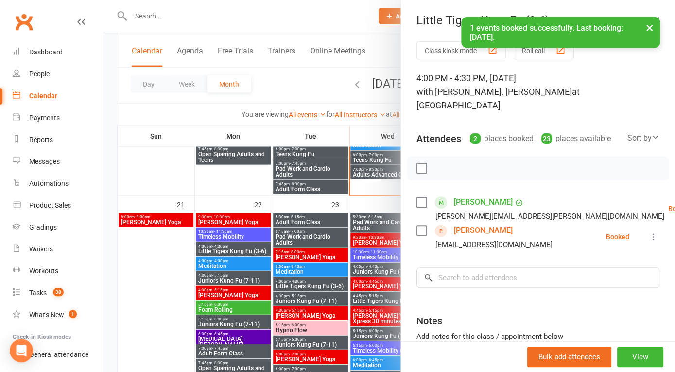
click at [484, 222] on link "Alayna Savignano" at bounding box center [483, 230] width 59 height 16
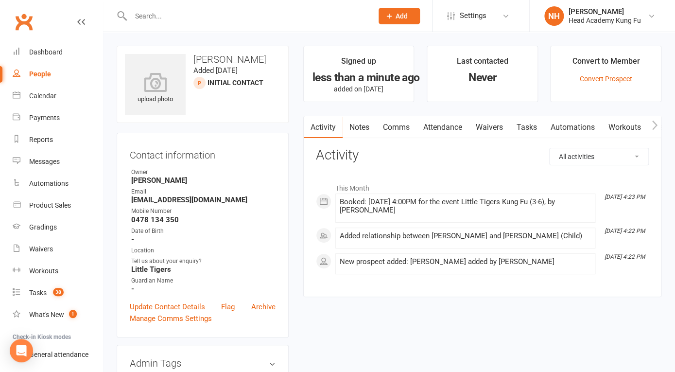
click at [535, 129] on link "Tasks" at bounding box center [526, 127] width 34 height 22
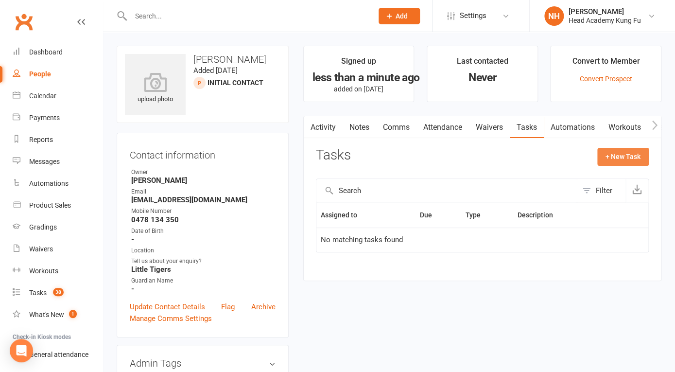
click at [617, 158] on button "+ New Task" at bounding box center [622, 156] width 51 height 17
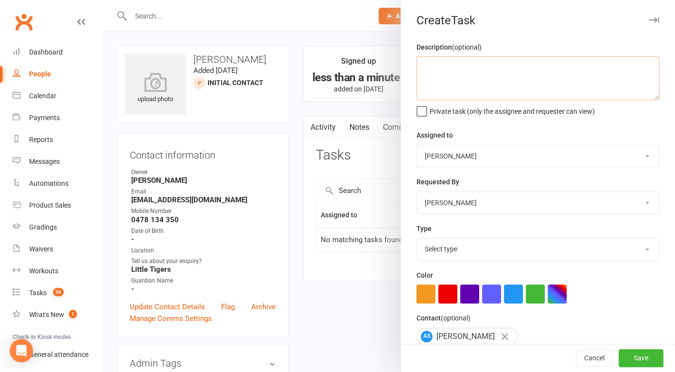
click at [449, 80] on textarea at bounding box center [537, 78] width 243 height 44
type textarea "follow up after intro"
select select "14820"
click option "Phone call" at bounding box center [0, 0] width 0 height 0
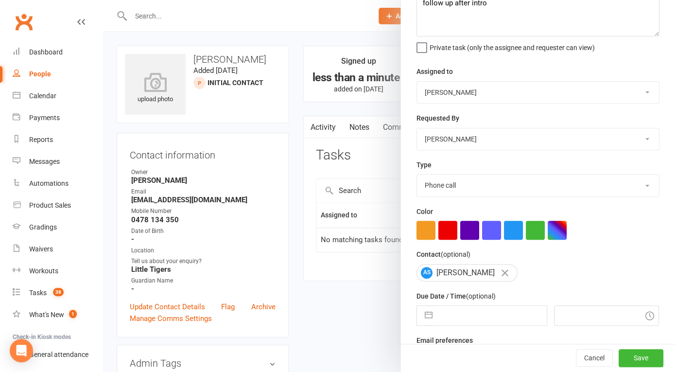
scroll to position [90, 0]
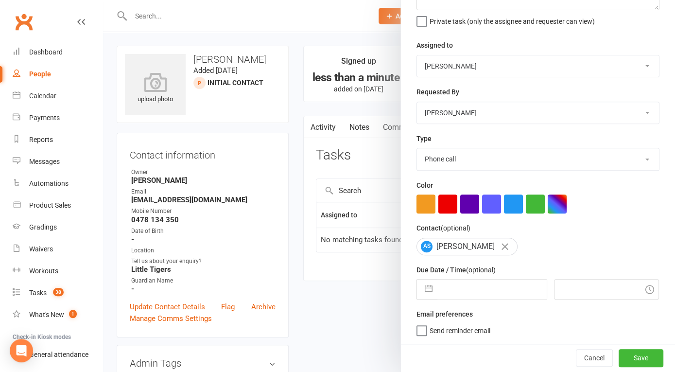
select select "7"
select select "2025"
select select "8"
select select "2025"
select select "9"
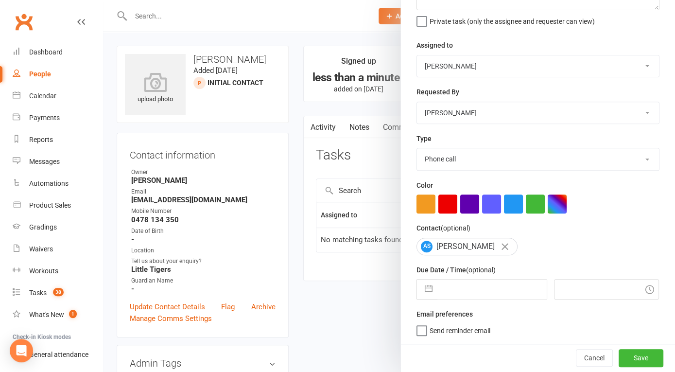
select select "2025"
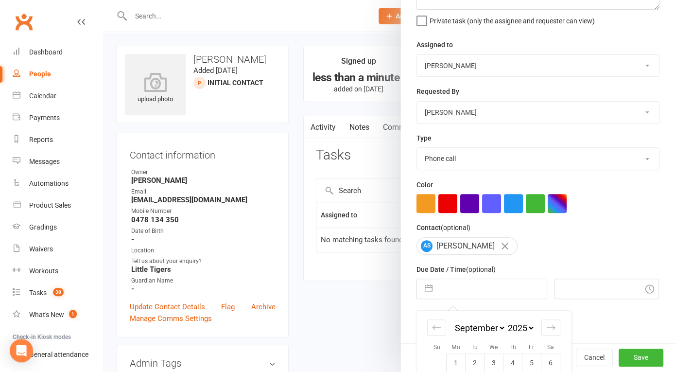
click at [455, 287] on input "text" at bounding box center [491, 288] width 109 height 19
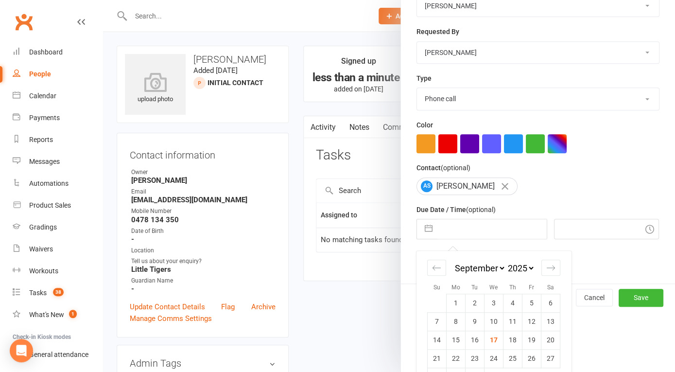
scroll to position [176, 0]
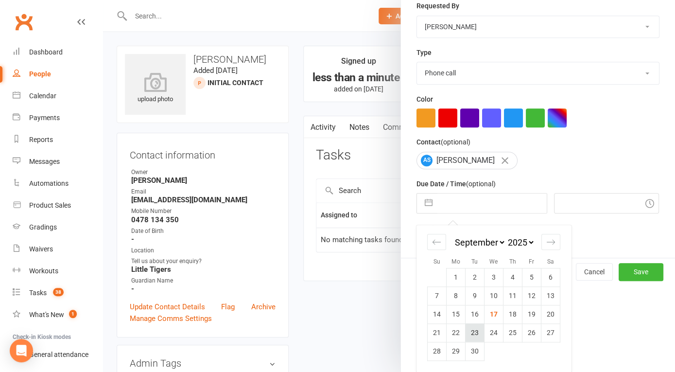
click at [474, 332] on td "23" at bounding box center [474, 332] width 19 height 18
type input "23 Sep 2025"
type input "4:30pm"
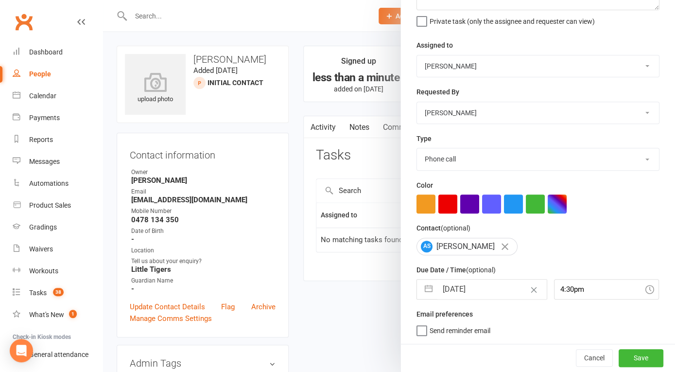
scroll to position [90, 0]
click at [647, 359] on button "Save" at bounding box center [640, 357] width 45 height 17
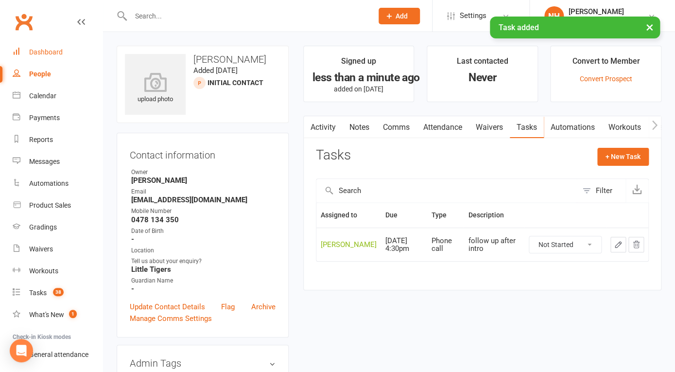
click at [46, 51] on div "Dashboard" at bounding box center [46, 52] width 34 height 8
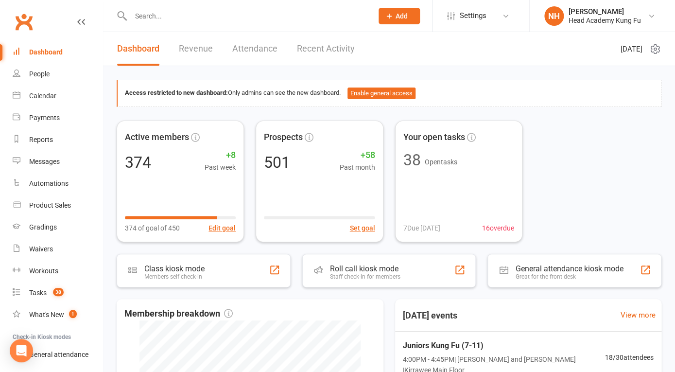
click at [44, 51] on div "Dashboard" at bounding box center [46, 52] width 34 height 8
click at [189, 14] on input "text" at bounding box center [247, 16] width 238 height 14
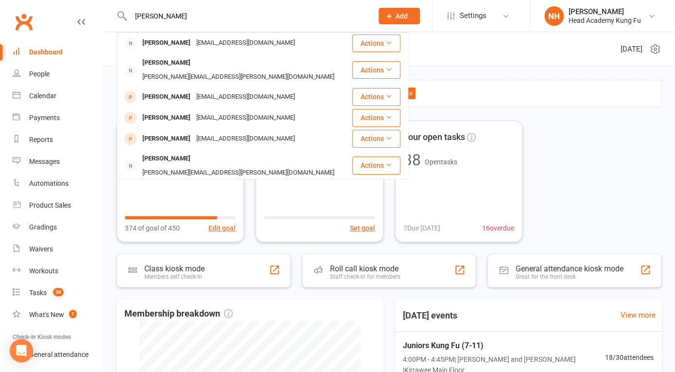
drag, startPoint x: 190, startPoint y: 22, endPoint x: 106, endPoint y: 12, distance: 84.7
click at [128, 12] on input "[PERSON_NAME]" at bounding box center [247, 16] width 238 height 14
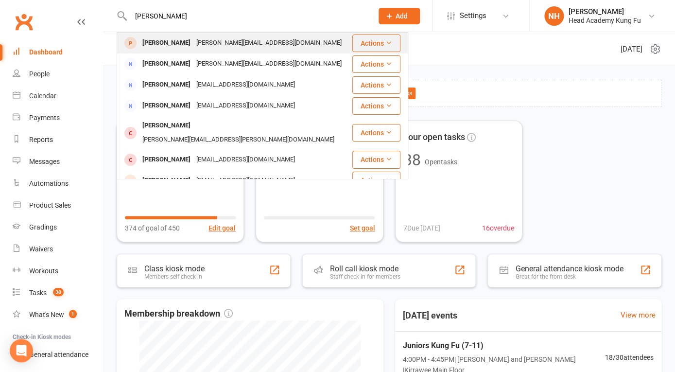
type input "anthony"
click at [154, 41] on div "Anthony Lah" at bounding box center [166, 43] width 54 height 14
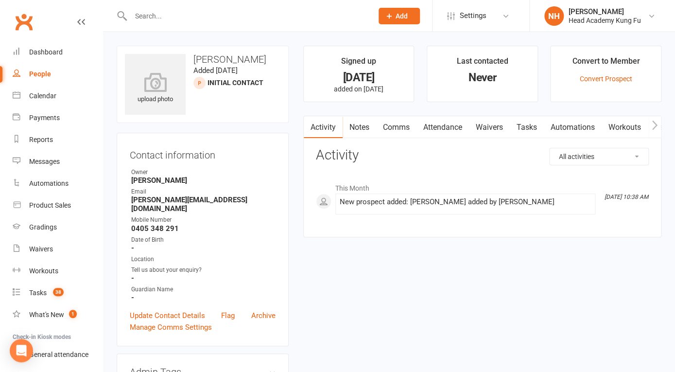
click at [529, 122] on link "Tasks" at bounding box center [526, 127] width 34 height 22
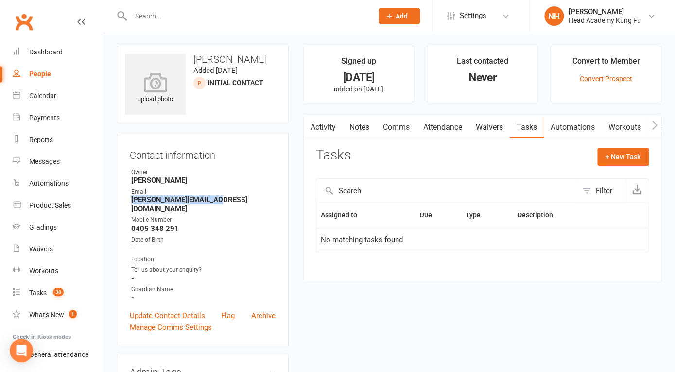
drag, startPoint x: 131, startPoint y: 201, endPoint x: 219, endPoint y: 201, distance: 87.9
click at [219, 201] on strong "anthonylah@hotmail.com" at bounding box center [203, 203] width 144 height 17
copy strong "anthonylah@hotmail.com"
click at [183, 15] on input "text" at bounding box center [247, 16] width 238 height 14
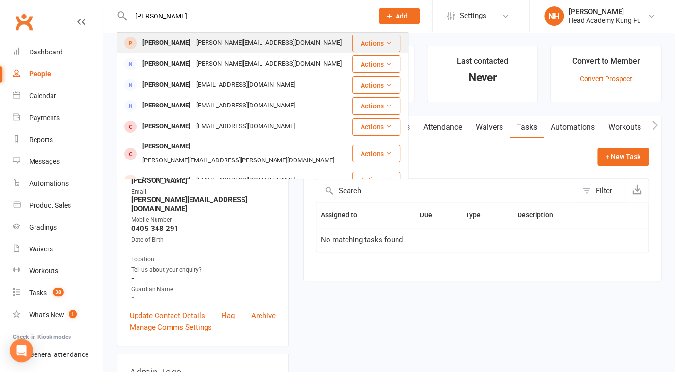
type input "anthony lah"
click at [168, 41] on div "Anthony Lah" at bounding box center [166, 43] width 54 height 14
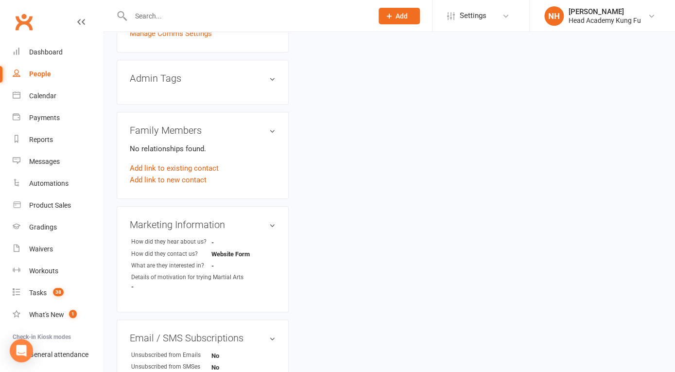
scroll to position [304, 0]
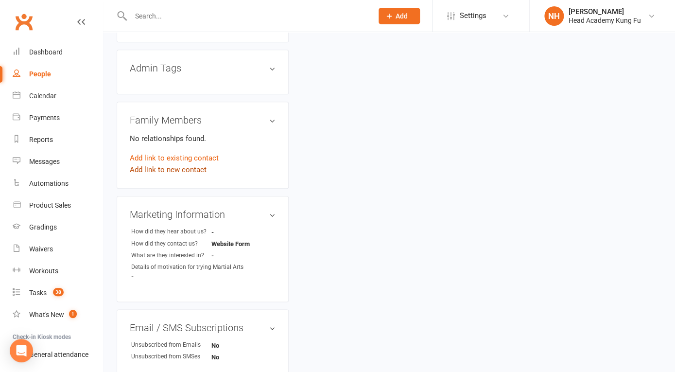
click at [181, 164] on link "Add link to new contact" at bounding box center [168, 170] width 77 height 12
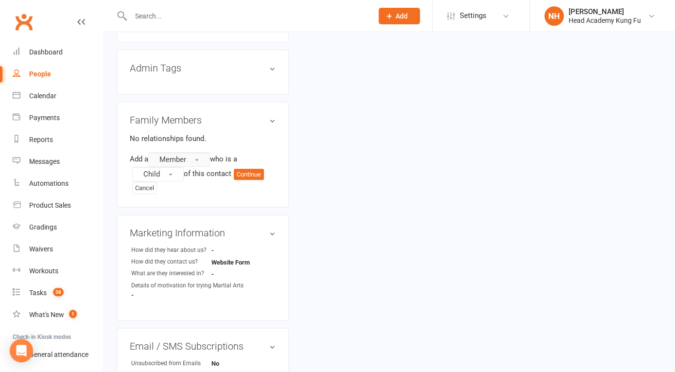
click at [200, 156] on button "Member" at bounding box center [179, 159] width 62 height 15
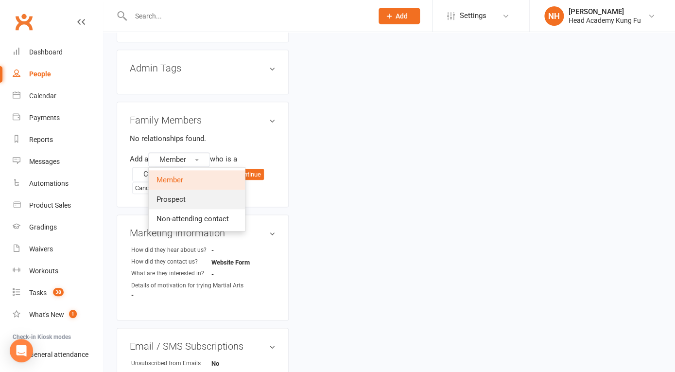
click at [192, 189] on link "Prospect" at bounding box center [197, 198] width 96 height 19
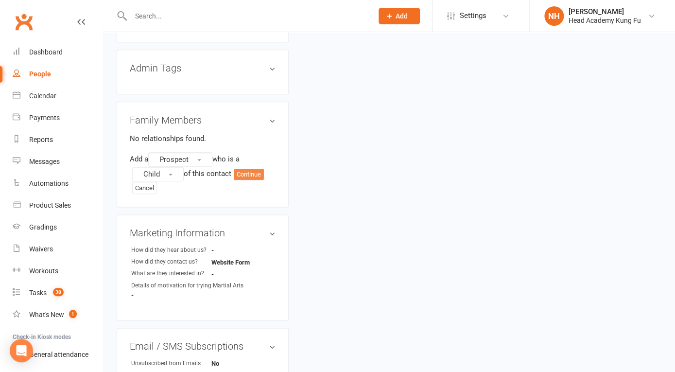
click at [254, 169] on button "Continue" at bounding box center [249, 175] width 30 height 12
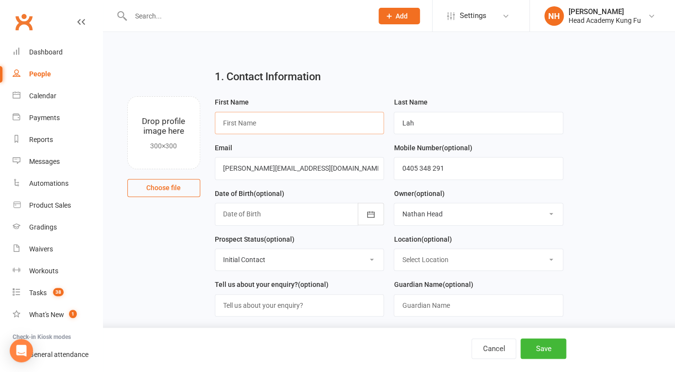
click at [275, 122] on input "text" at bounding box center [299, 123] width 169 height 22
click at [267, 121] on input "text" at bounding box center [299, 123] width 169 height 22
type input "K"
type input "Jackson"
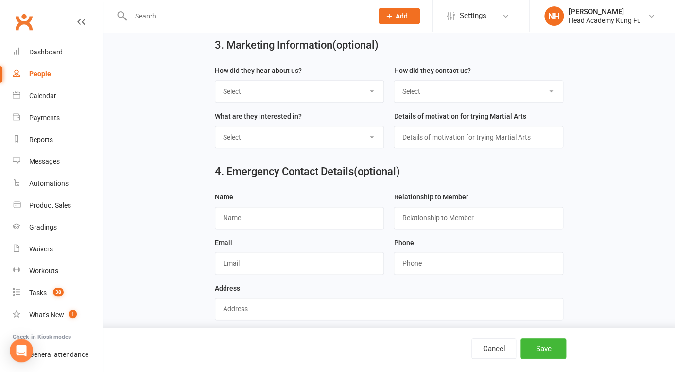
scroll to position [355, 0]
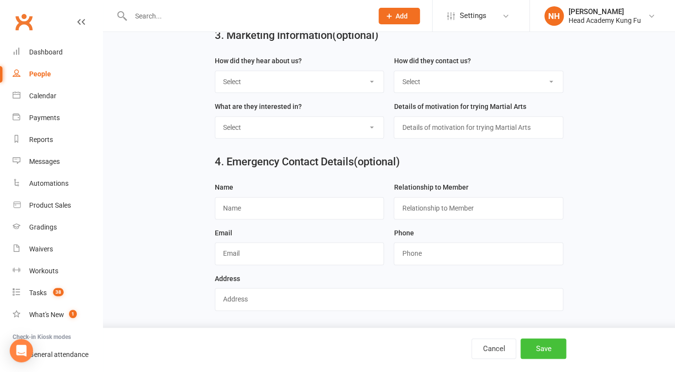
click at [548, 355] on button "Save" at bounding box center [543, 348] width 46 height 20
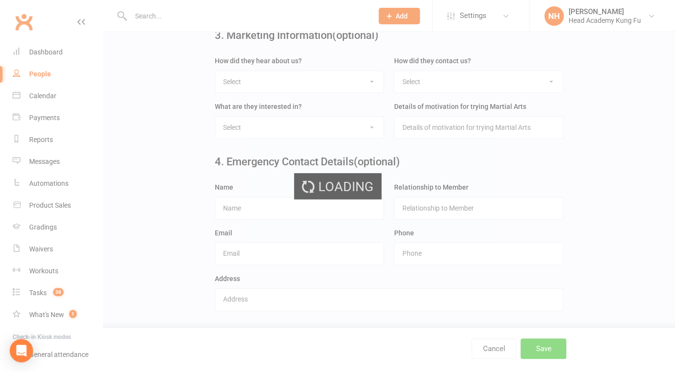
scroll to position [0, 0]
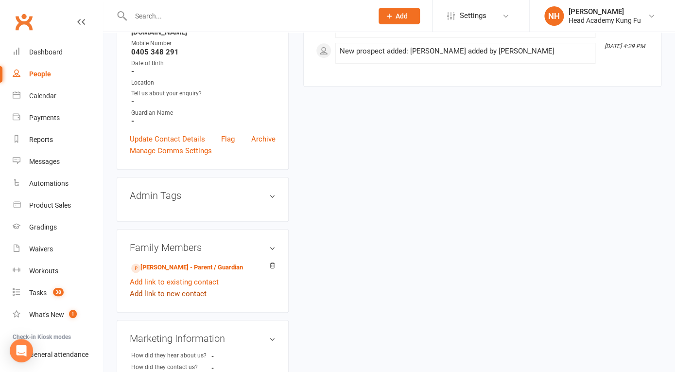
scroll to position [260, 0]
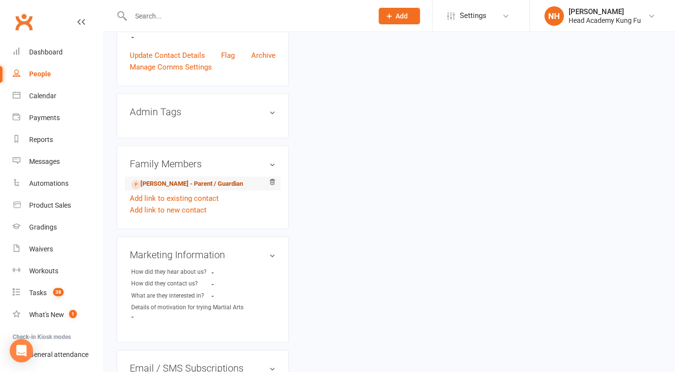
click at [170, 179] on link "Anthony Lah - Parent / Guardian" at bounding box center [187, 184] width 112 height 10
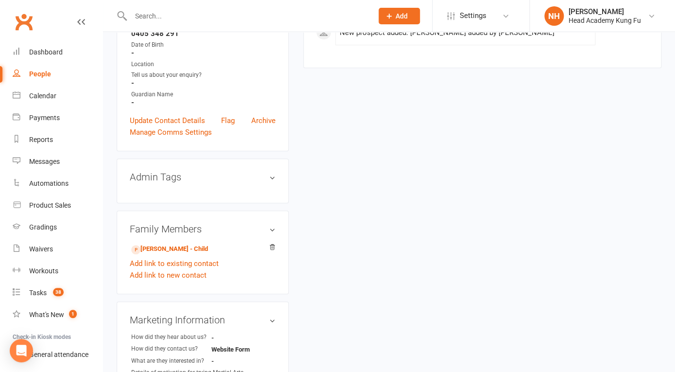
scroll to position [206, 0]
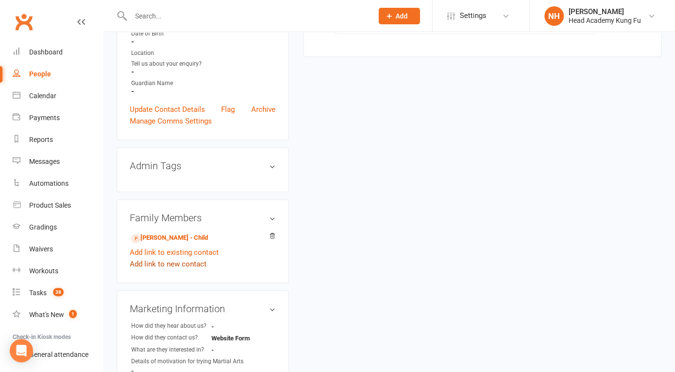
click at [173, 258] on link "Add link to new contact" at bounding box center [168, 264] width 77 height 12
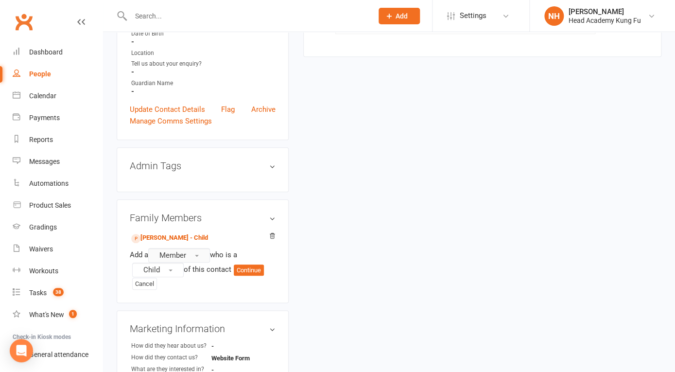
click at [202, 248] on button "Member" at bounding box center [179, 255] width 62 height 15
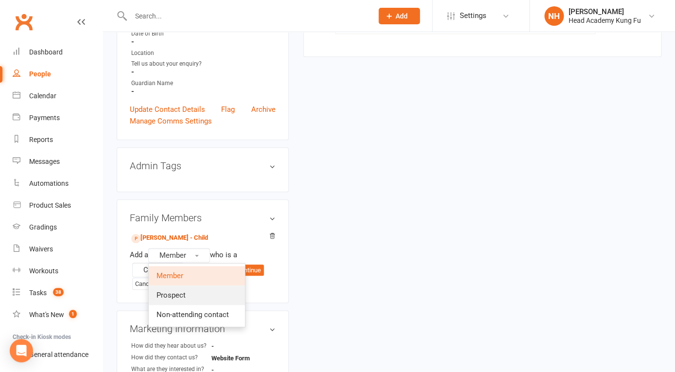
click at [187, 285] on link "Prospect" at bounding box center [197, 294] width 96 height 19
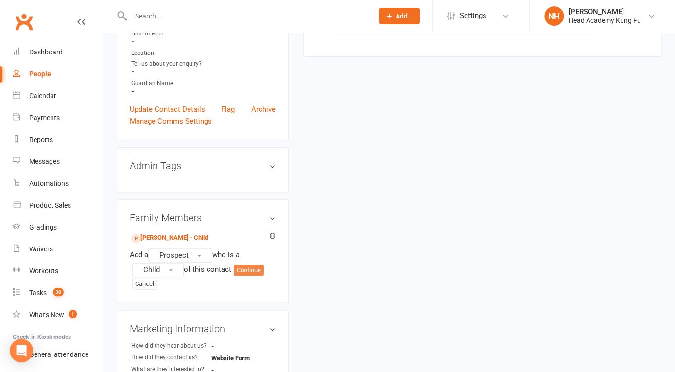
click at [255, 264] on button "Continue" at bounding box center [249, 270] width 30 height 12
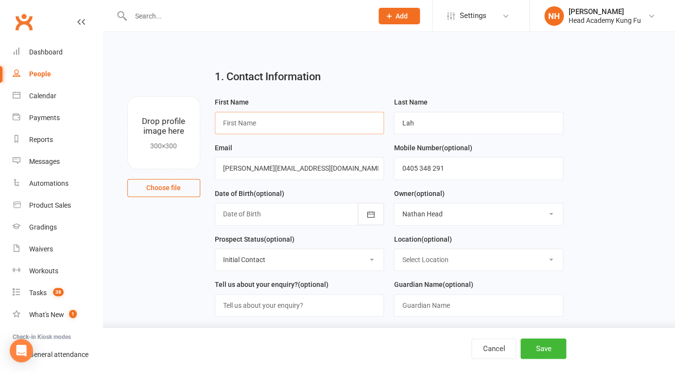
click at [260, 126] on input "text" at bounding box center [299, 123] width 169 height 22
type input "Chloe"
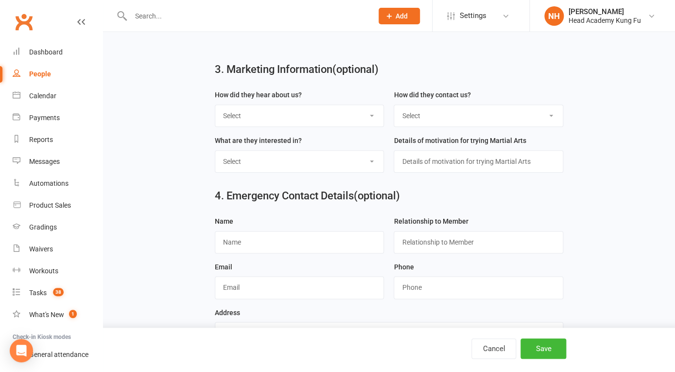
scroll to position [355, 0]
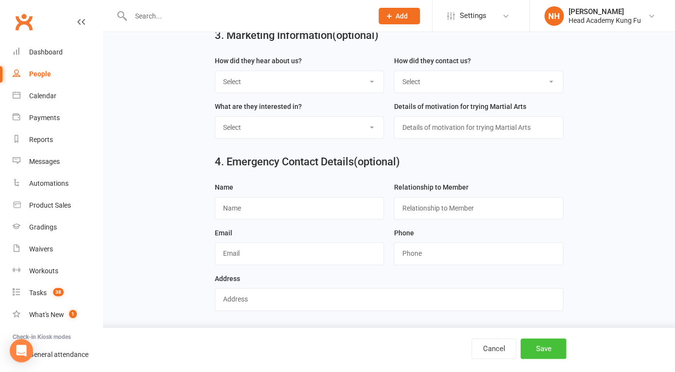
click at [549, 350] on button "Save" at bounding box center [543, 348] width 46 height 20
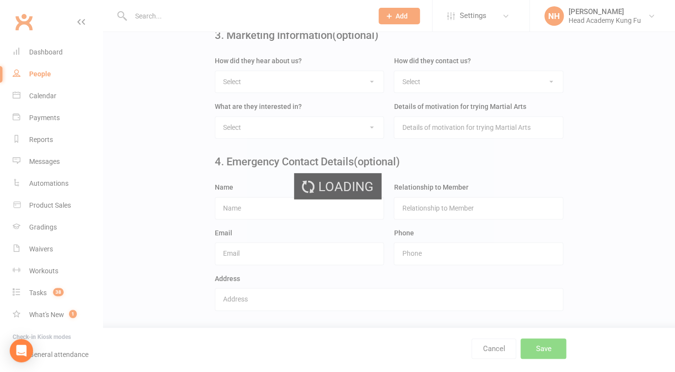
scroll to position [0, 0]
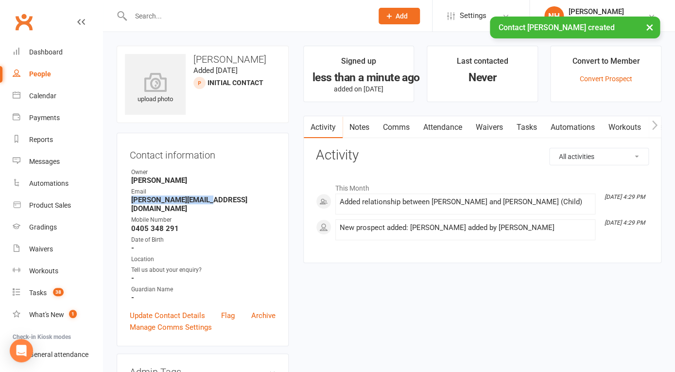
drag, startPoint x: 132, startPoint y: 200, endPoint x: 205, endPoint y: 201, distance: 73.3
click at [205, 201] on strong "anthonylah@hotmail.com" at bounding box center [203, 203] width 144 height 17
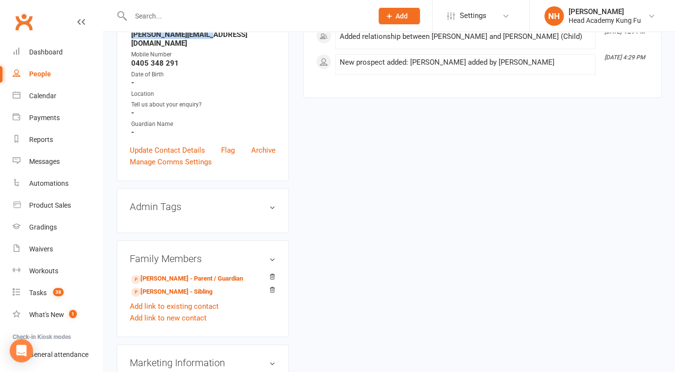
scroll to position [180, 0]
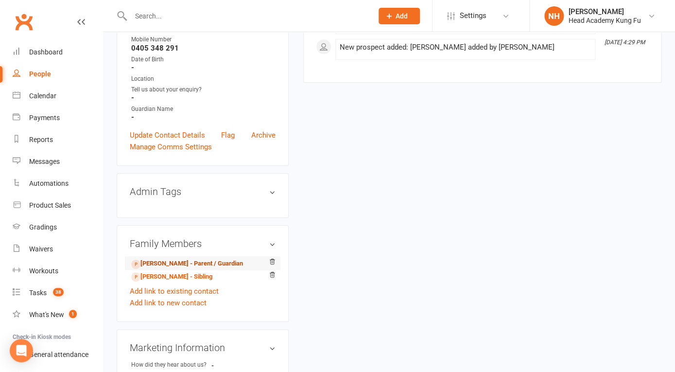
click at [172, 258] on link "Anthony Lah - Parent / Guardian" at bounding box center [187, 263] width 112 height 10
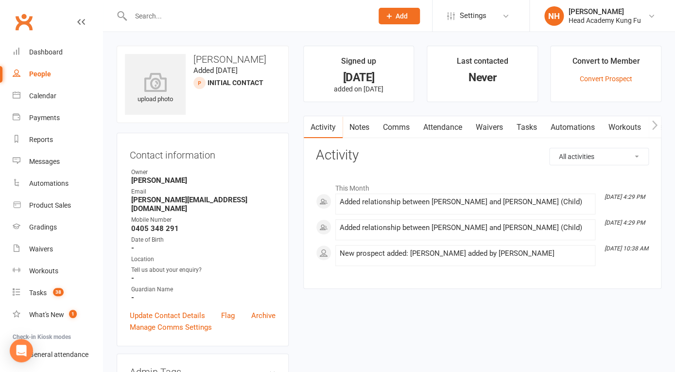
click at [532, 127] on link "Tasks" at bounding box center [526, 127] width 34 height 22
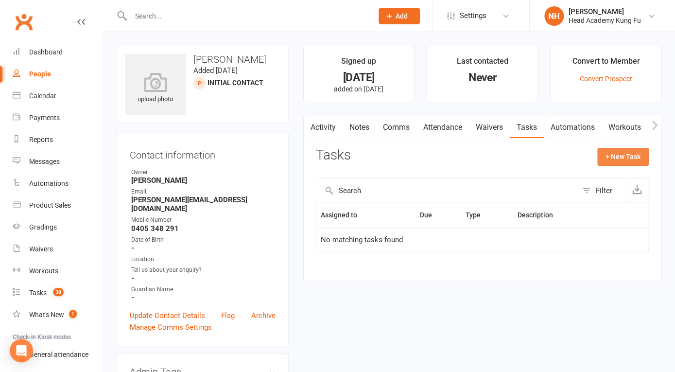
click at [632, 159] on button "+ New Task" at bounding box center [622, 156] width 51 height 17
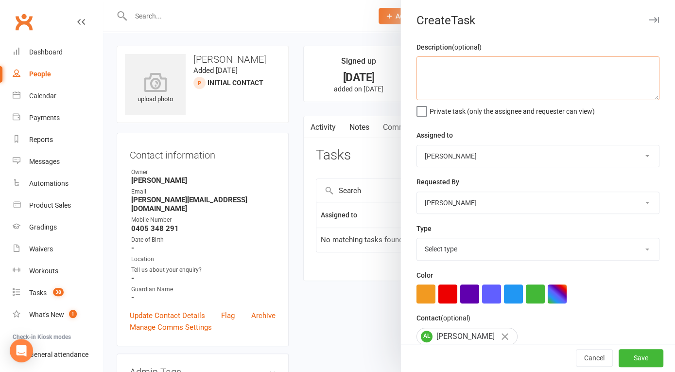
click at [428, 70] on textarea at bounding box center [537, 78] width 243 height 44
type textarea "follow up email"
select select "14820"
click option "Phone call" at bounding box center [0, 0] width 0 height 0
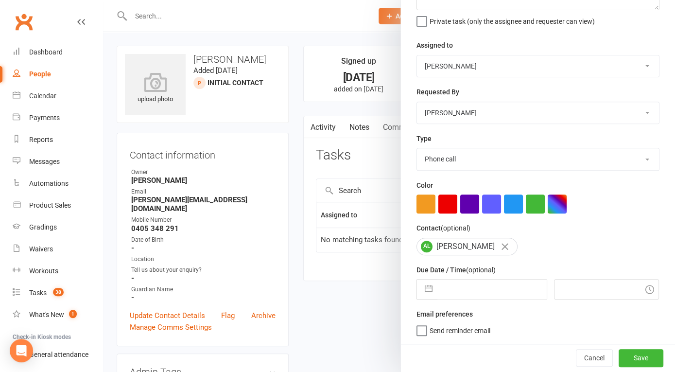
select select "7"
select select "2025"
select select "8"
select select "2025"
select select "9"
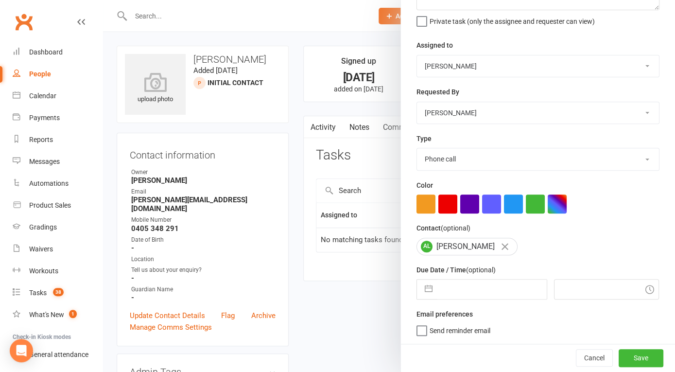
select select "2025"
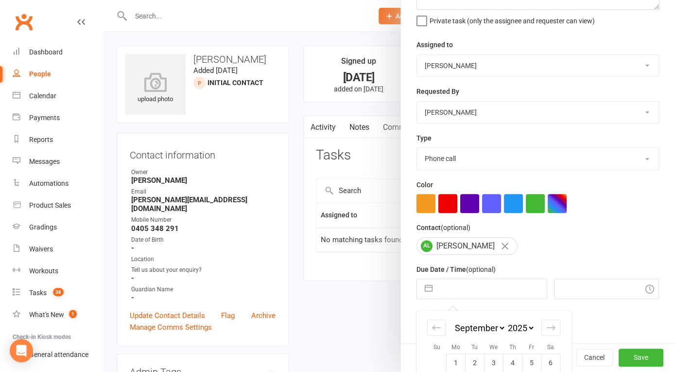
click at [460, 292] on input "text" at bounding box center [491, 288] width 109 height 19
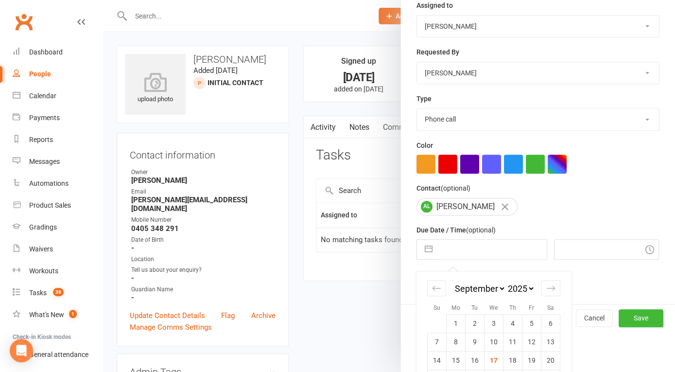
scroll to position [176, 0]
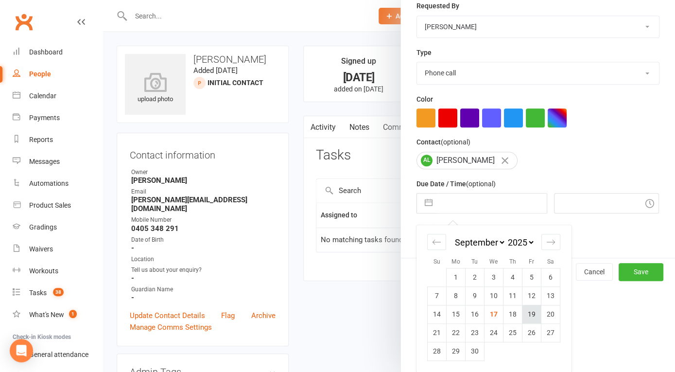
click at [533, 317] on td "19" at bounding box center [531, 314] width 19 height 18
type input "19 Sep 2025"
type input "4:45pm"
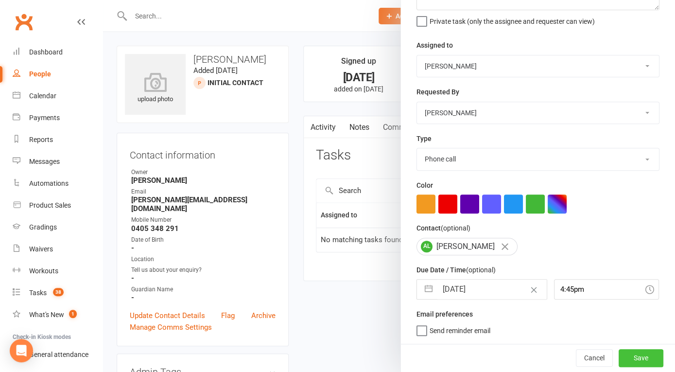
click at [637, 356] on button "Save" at bounding box center [640, 357] width 45 height 17
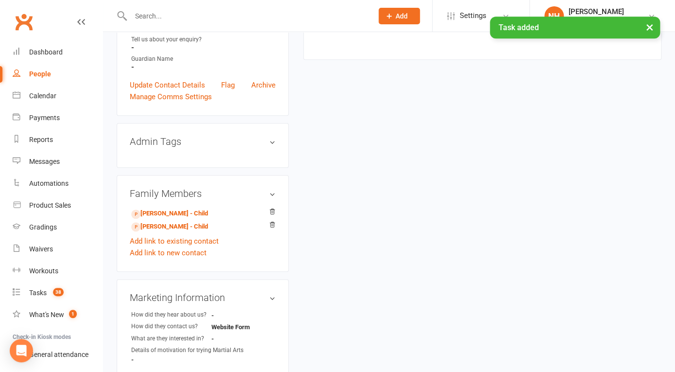
scroll to position [0, 0]
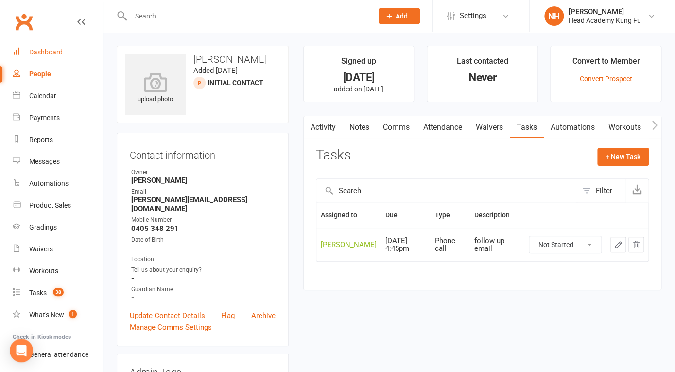
click at [48, 49] on div "Dashboard" at bounding box center [46, 52] width 34 height 8
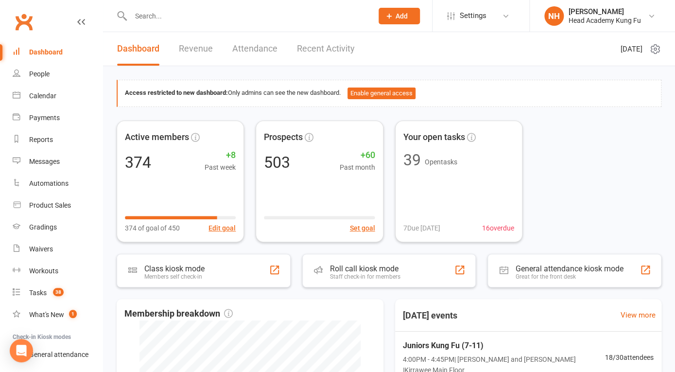
click at [198, 51] on link "Revenue" at bounding box center [196, 49] width 34 height 34
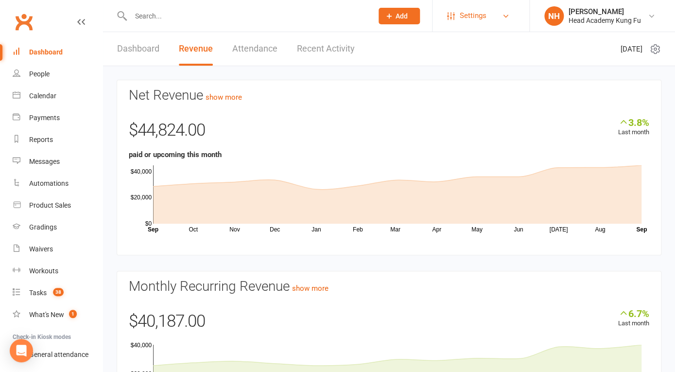
click at [491, 16] on link "Settings" at bounding box center [481, 16] width 68 height 22
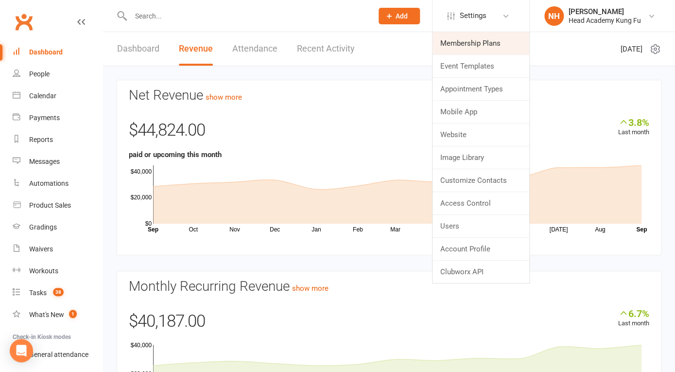
click at [481, 47] on link "Membership Plans" at bounding box center [480, 43] width 97 height 22
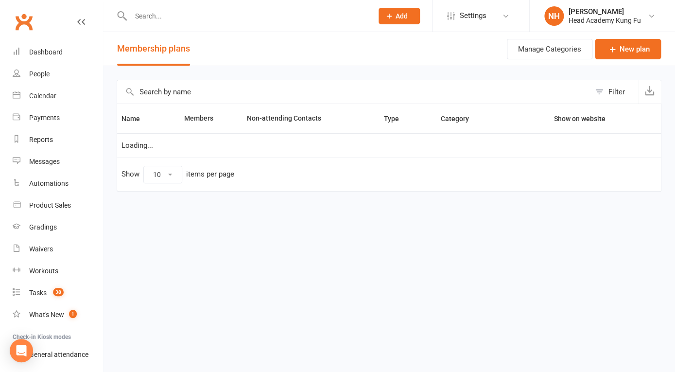
select select "100"
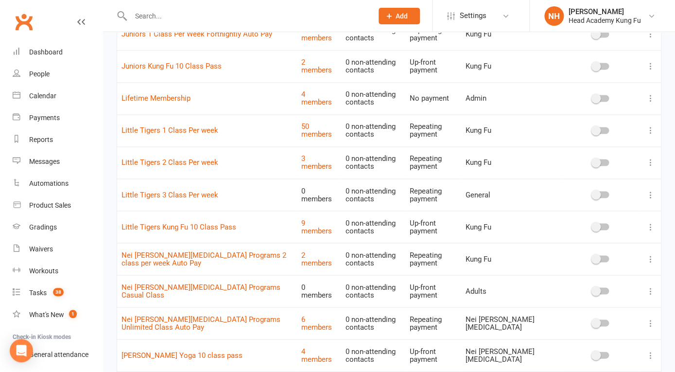
scroll to position [504, 0]
click at [651, 132] on icon at bounding box center [650, 129] width 10 height 10
click at [64, 31] on div "Clubworx" at bounding box center [51, 28] width 102 height 36
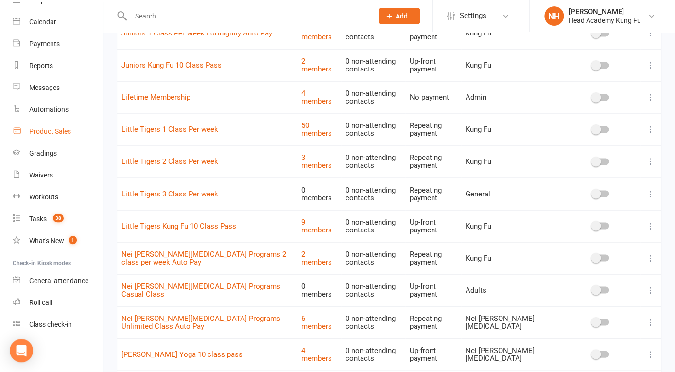
scroll to position [0, 0]
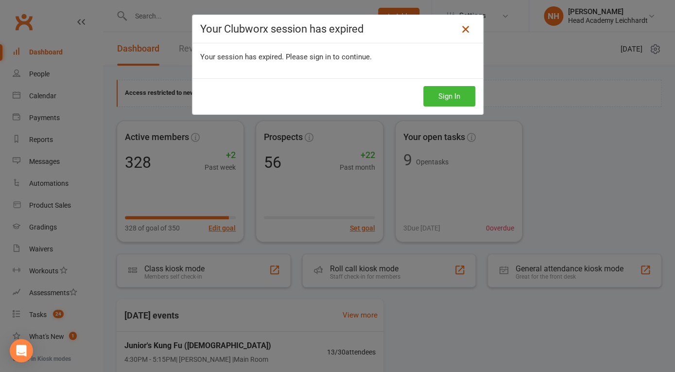
click at [466, 29] on icon at bounding box center [465, 29] width 12 height 12
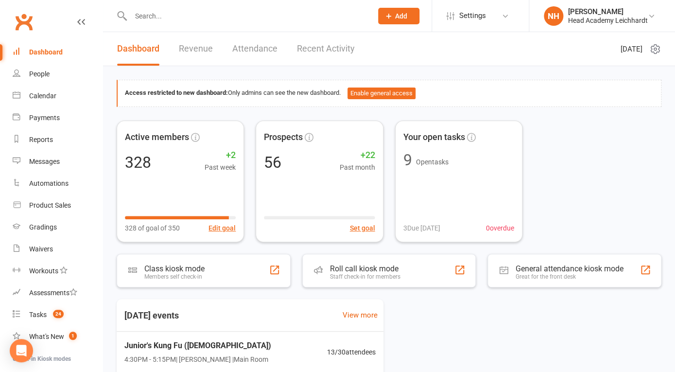
click at [226, 21] on input "text" at bounding box center [246, 16] width 237 height 14
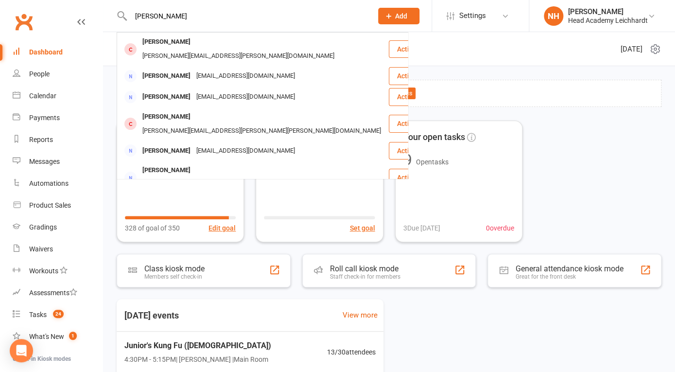
type input "[PERSON_NAME]"
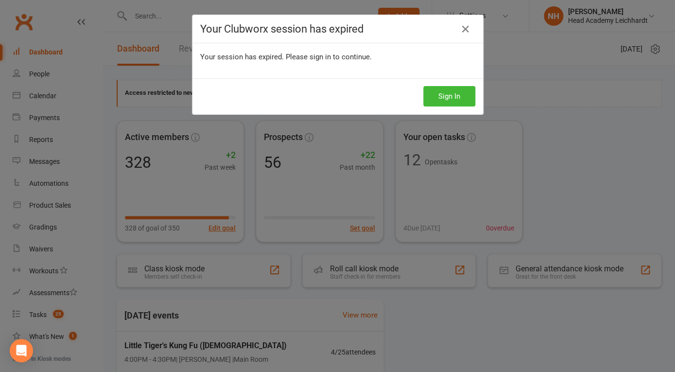
click at [154, 61] on div "Your Clubworx session has expired Your session has expired. Please sign in to c…" at bounding box center [337, 186] width 675 height 372
